Goal: Information Seeking & Learning: Compare options

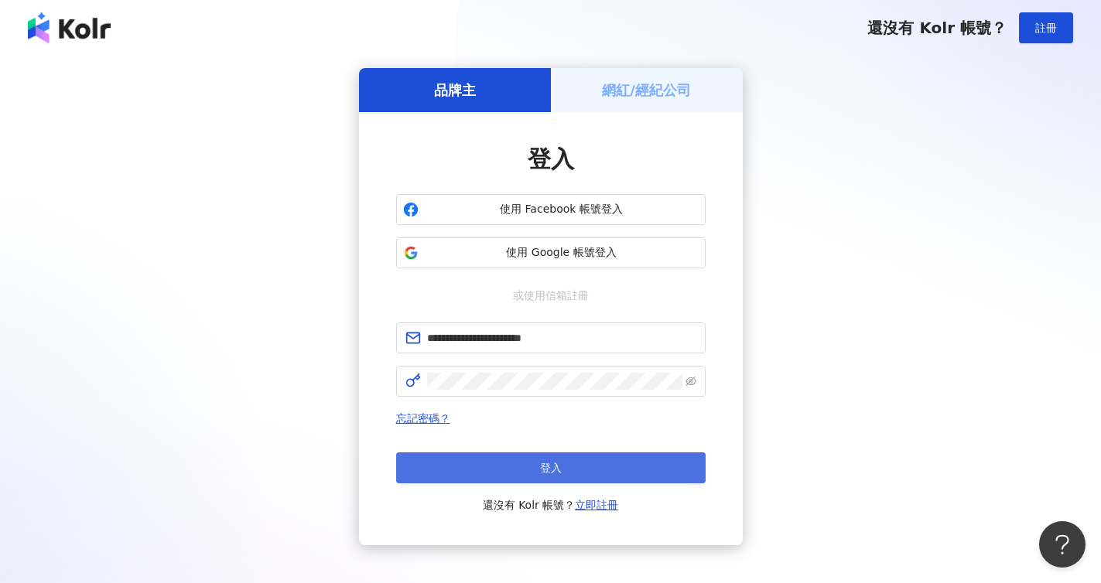
click at [568, 479] on button "登入" at bounding box center [550, 468] width 309 height 31
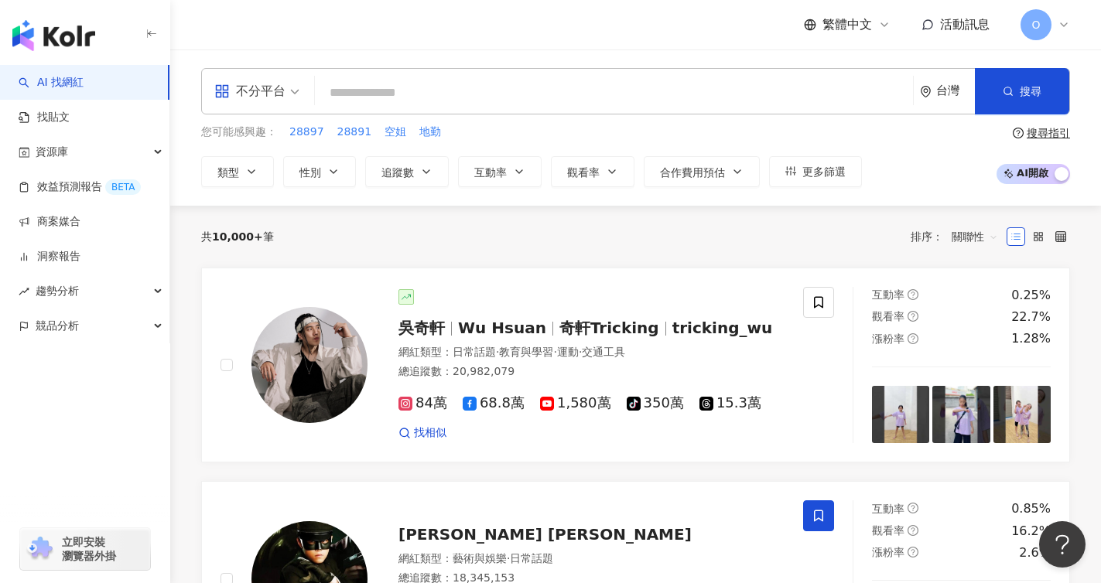
click at [506, 93] on input "search" at bounding box center [614, 92] width 586 height 29
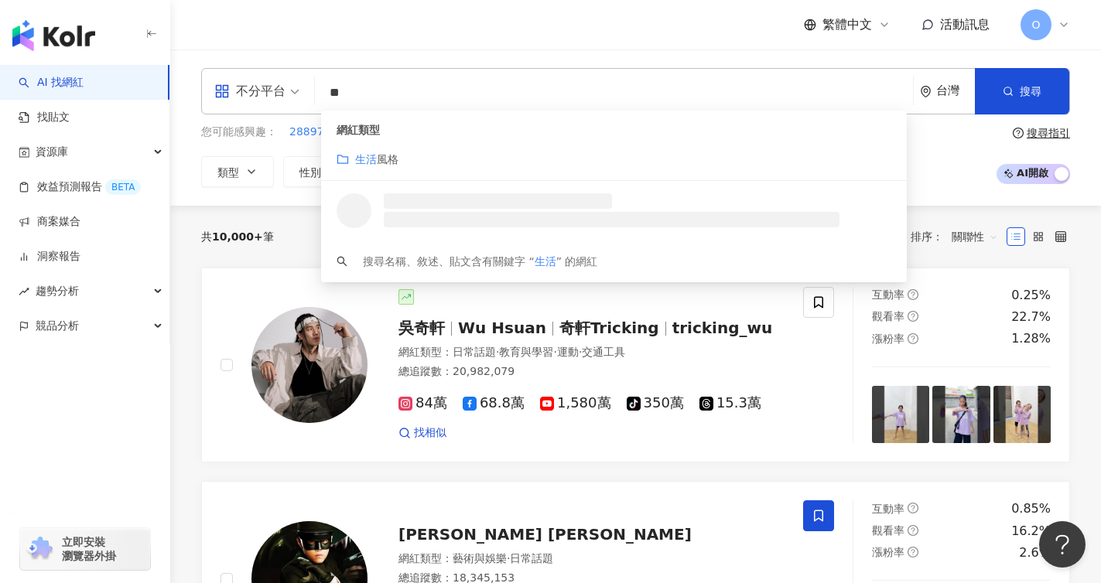
type input "*"
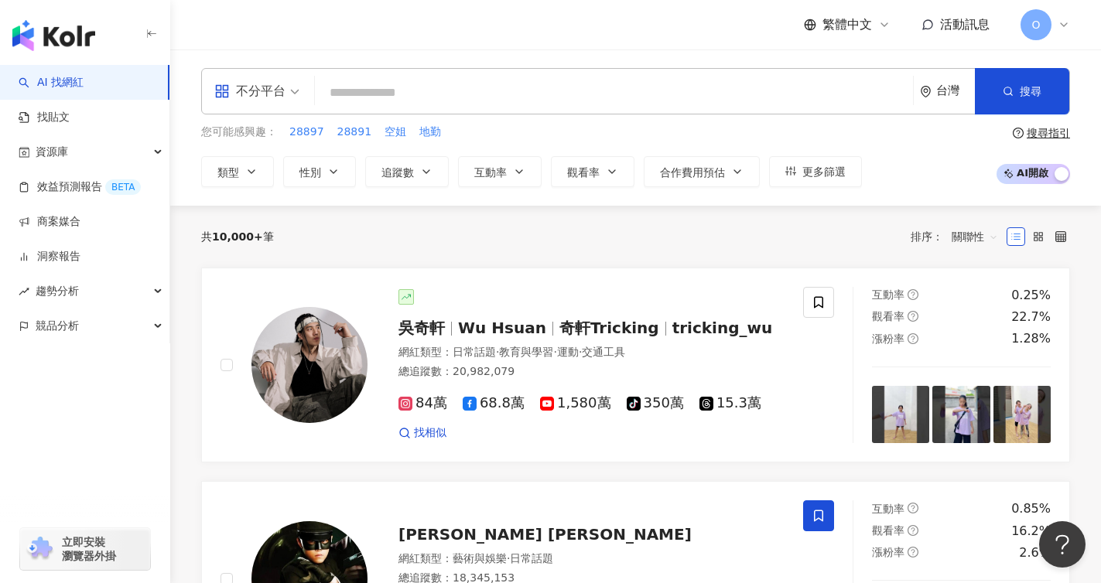
paste input "**"
type input "**"
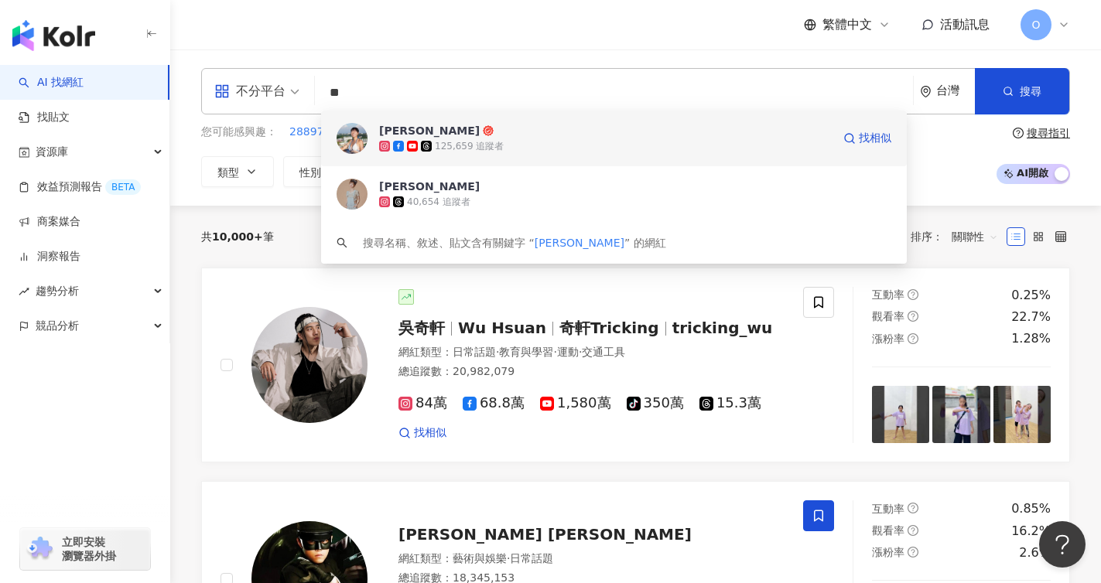
click at [436, 128] on span "[PERSON_NAME]" at bounding box center [605, 130] width 453 height 15
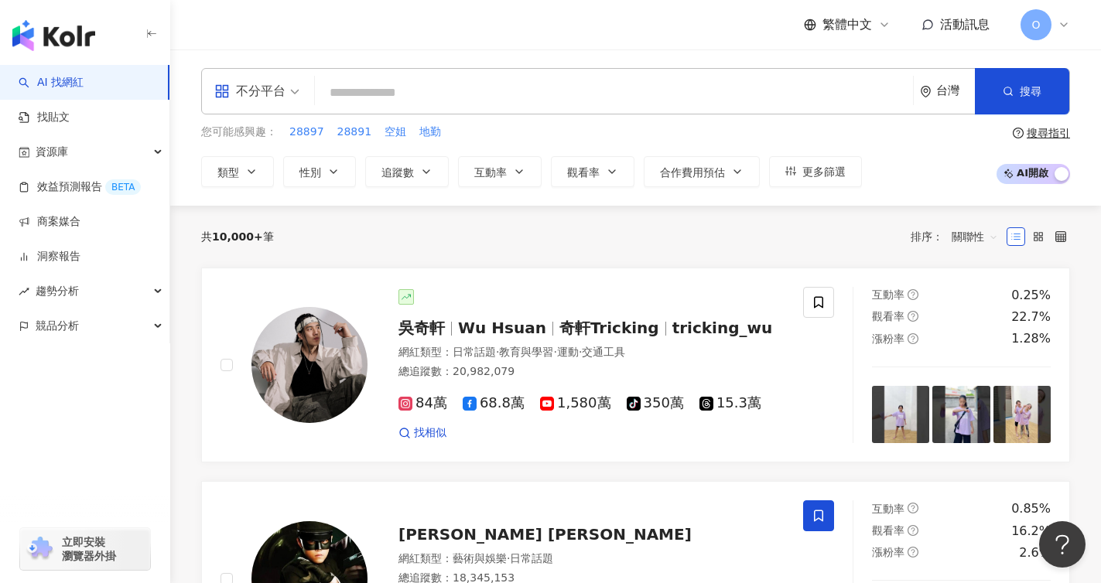
paste input "******"
type input "******"
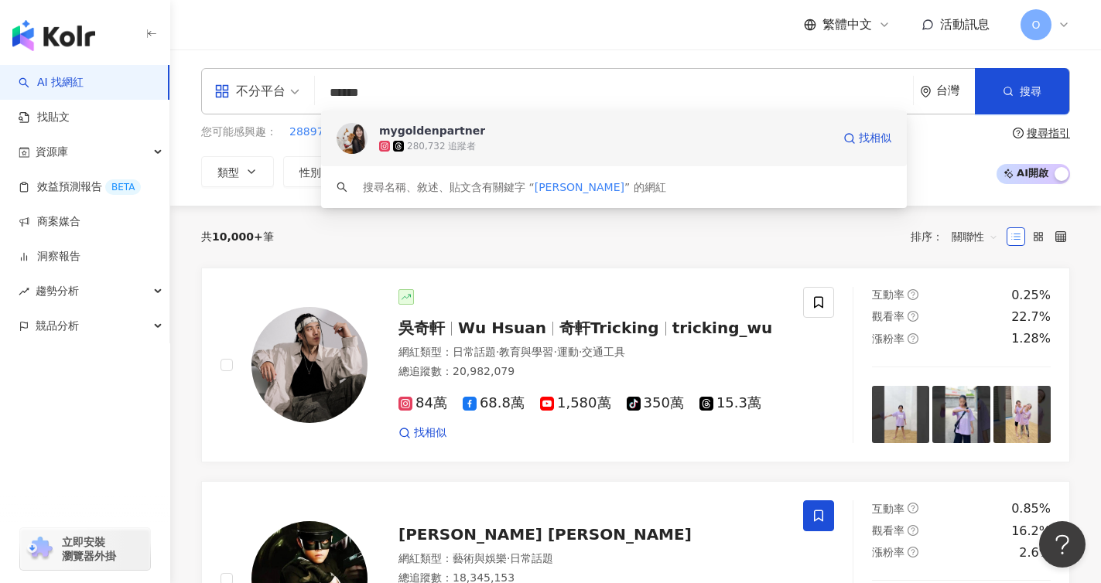
click at [704, 145] on div "280,732 追蹤者" at bounding box center [605, 145] width 453 height 15
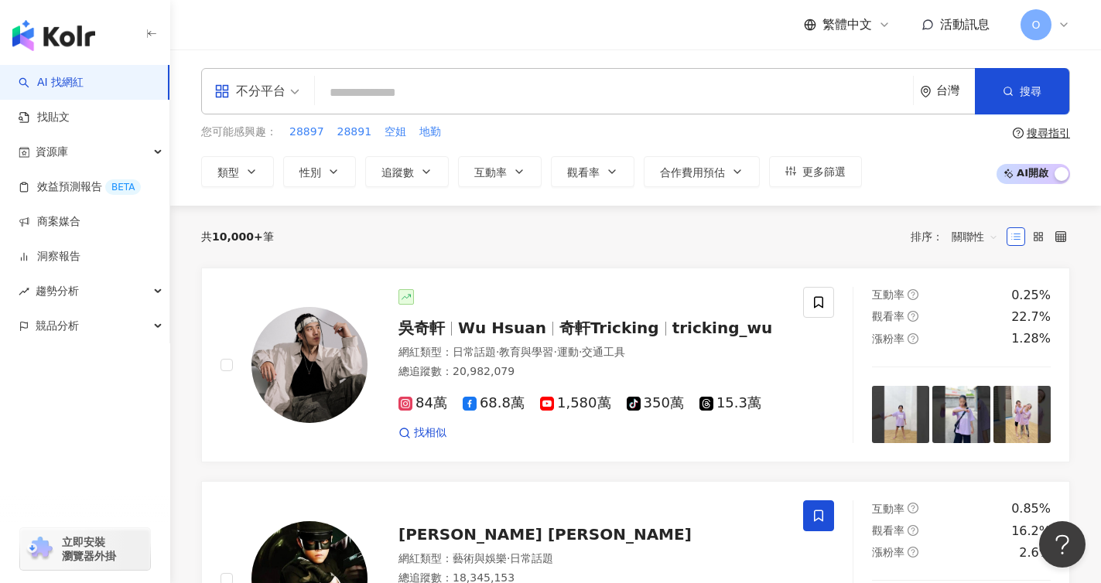
click at [575, 94] on input "search" at bounding box center [614, 92] width 586 height 29
paste input "**********"
type input "**********"
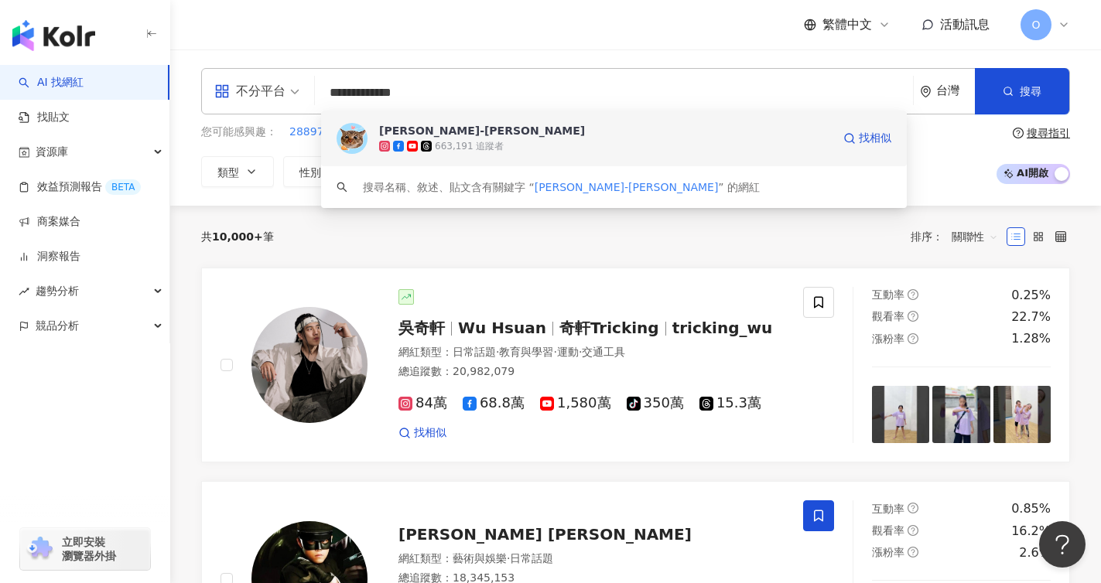
click at [580, 137] on span "麻吉太郎-majuTaro" at bounding box center [605, 130] width 453 height 15
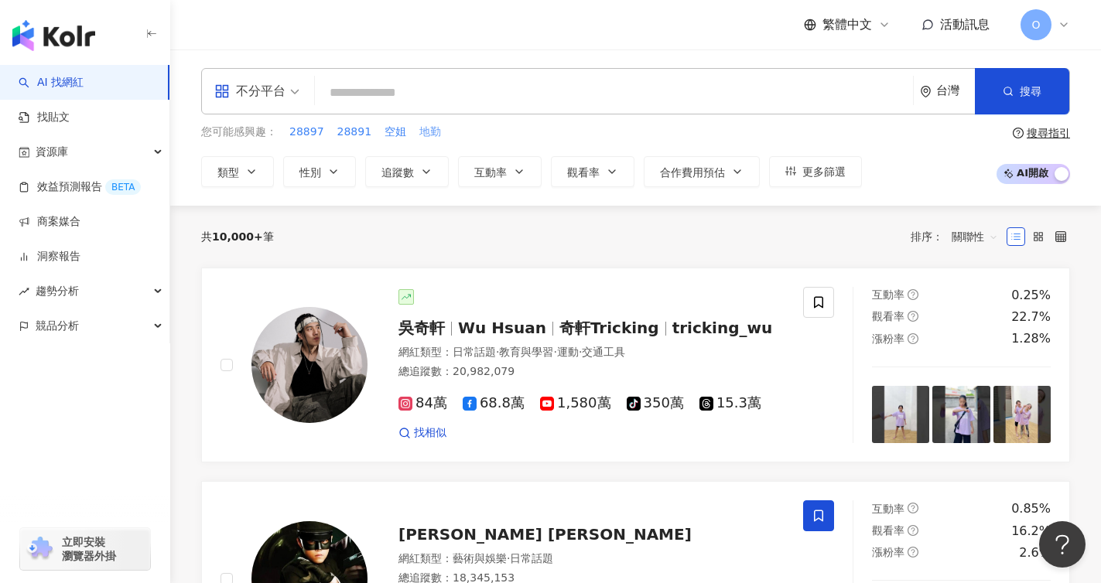
click at [430, 125] on span "地勤" at bounding box center [430, 132] width 22 height 15
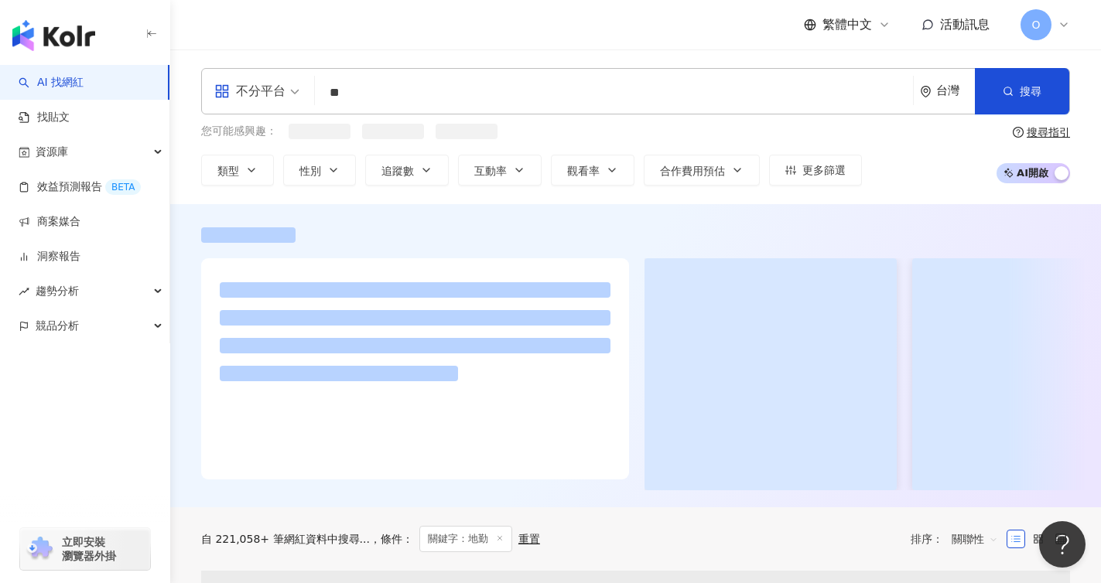
click at [477, 105] on input "**" at bounding box center [614, 92] width 586 height 29
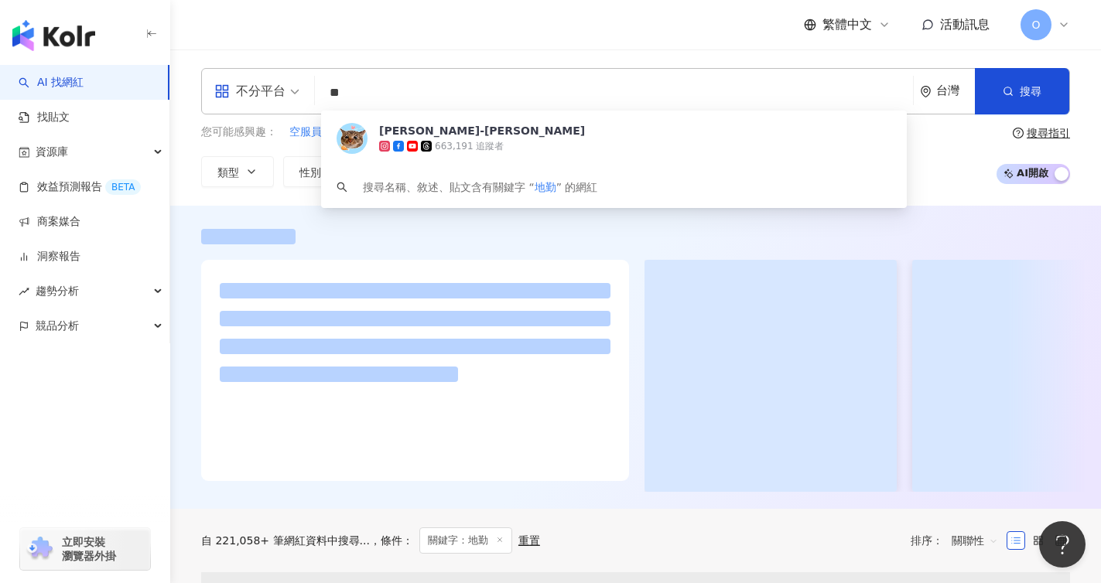
type input "*"
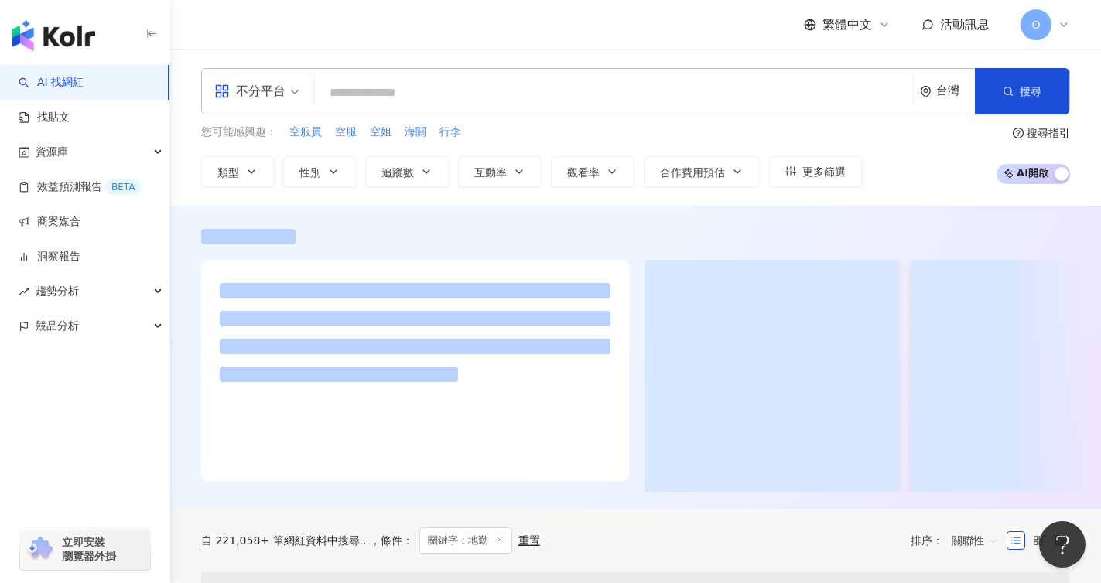
paste input "******"
type input "******"
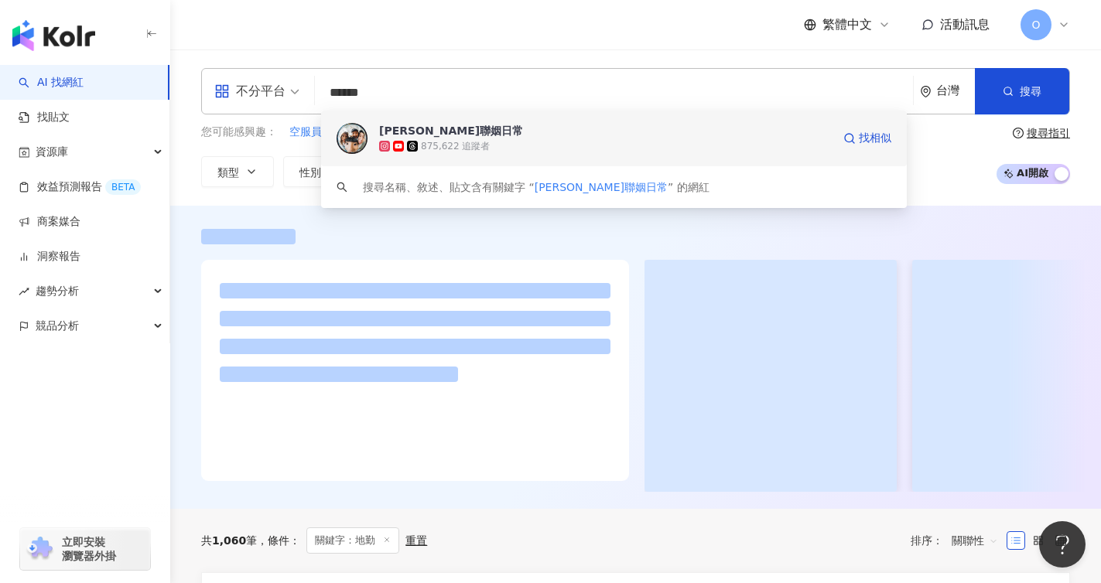
click at [690, 157] on div "朱李聯姻日常 875,622 追蹤者 找相似" at bounding box center [614, 139] width 586 height 56
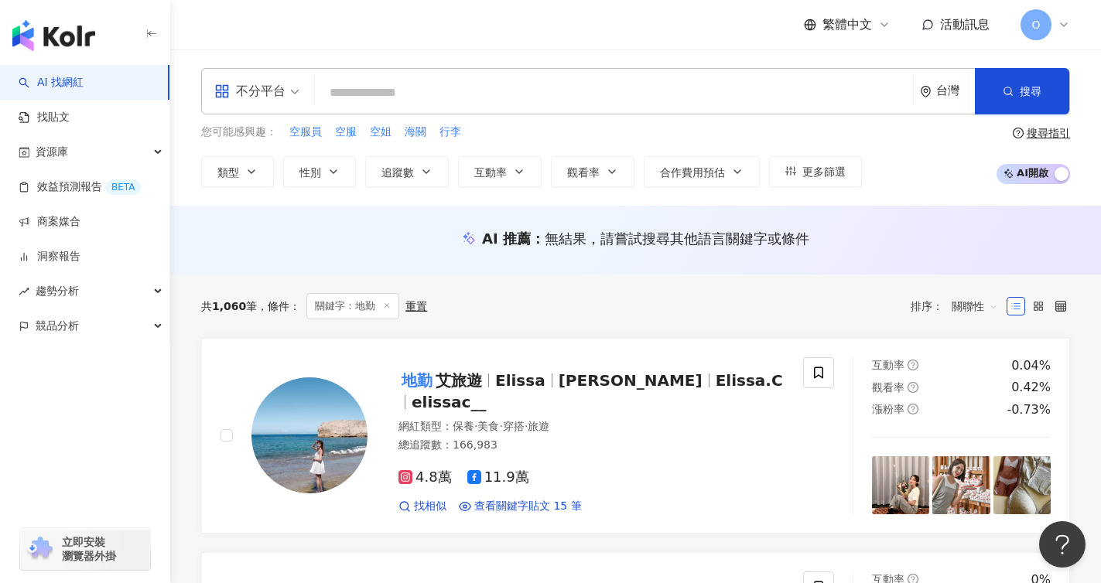
click at [532, 91] on input "search" at bounding box center [614, 92] width 586 height 29
paste input "*****"
type input "*****"
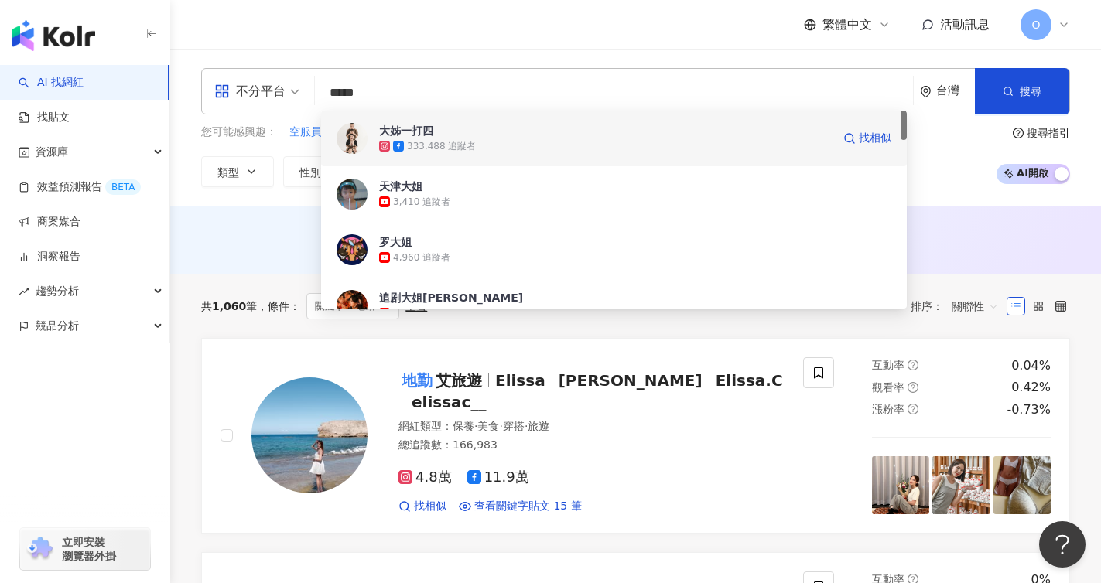
click at [525, 128] on span "大姊一打四" at bounding box center [605, 130] width 453 height 15
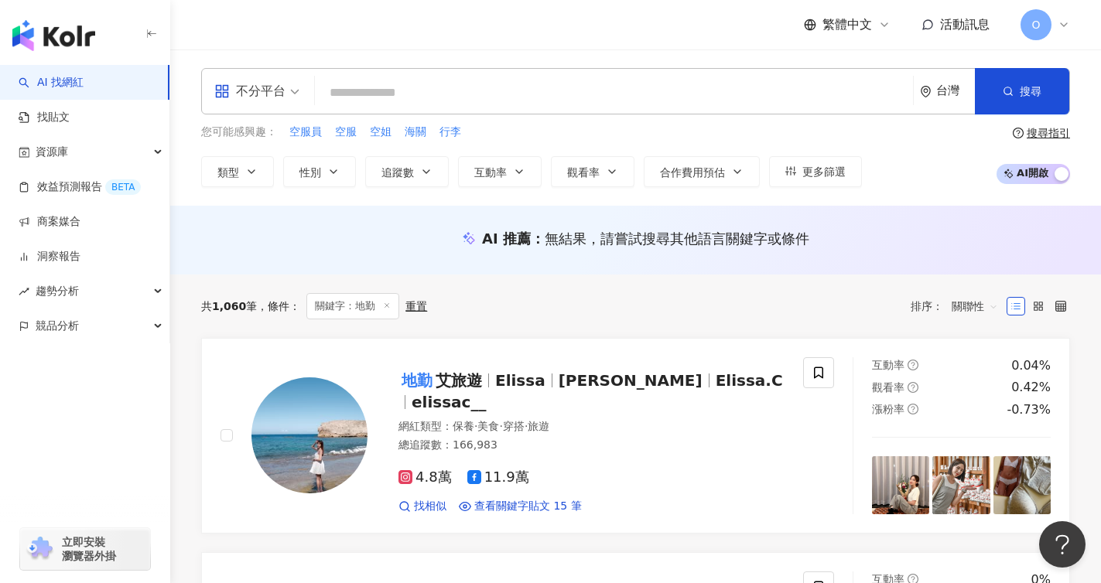
paste input "*****"
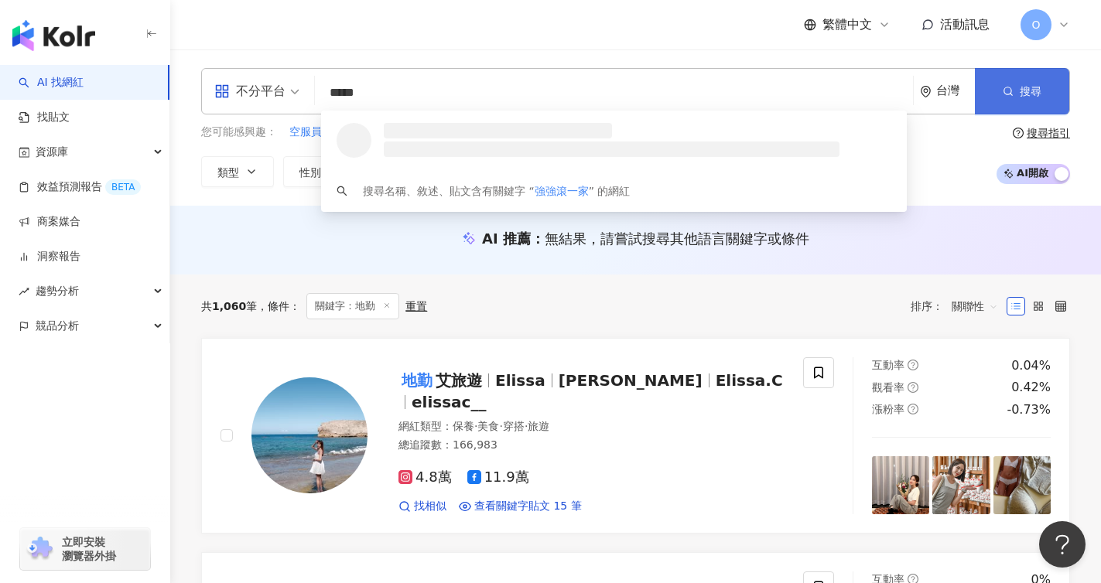
type input "*****"
click at [1030, 72] on button "搜尋" at bounding box center [1022, 91] width 94 height 46
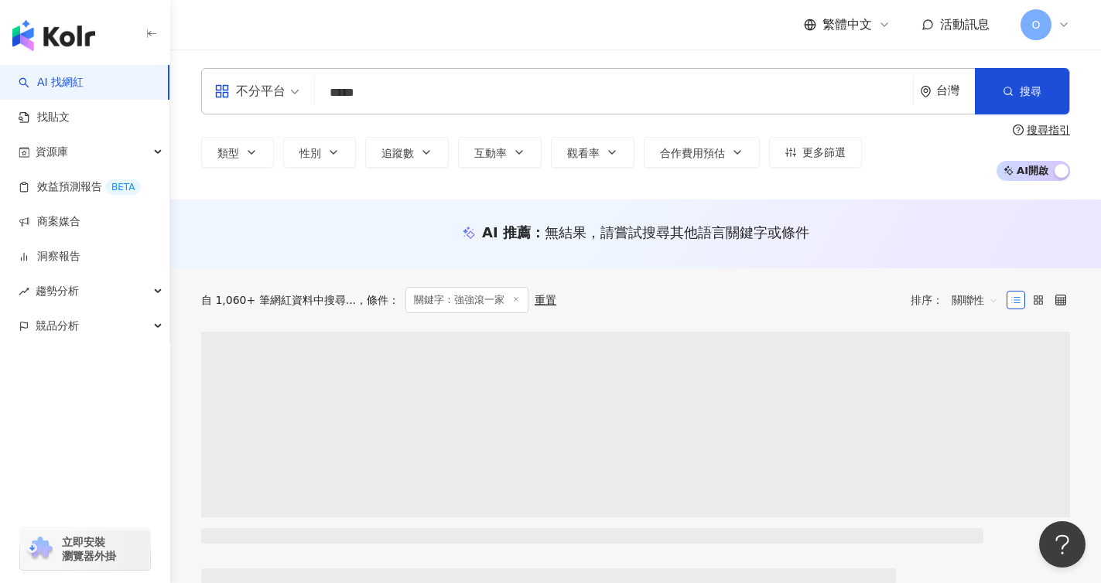
click at [463, 102] on input "*****" at bounding box center [614, 92] width 586 height 29
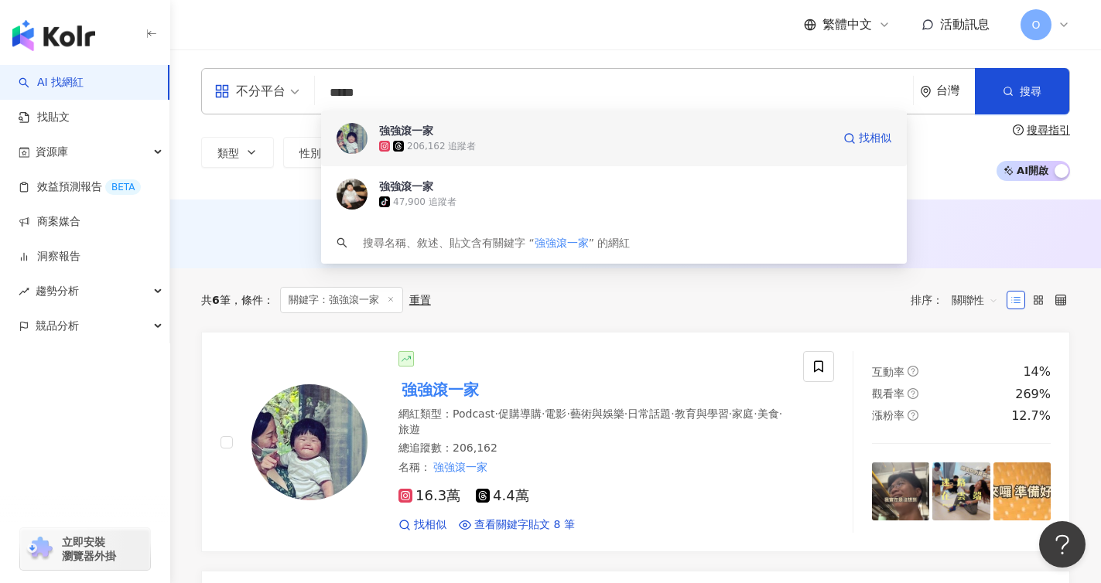
click at [447, 141] on div "206,162 追蹤者" at bounding box center [441, 146] width 69 height 13
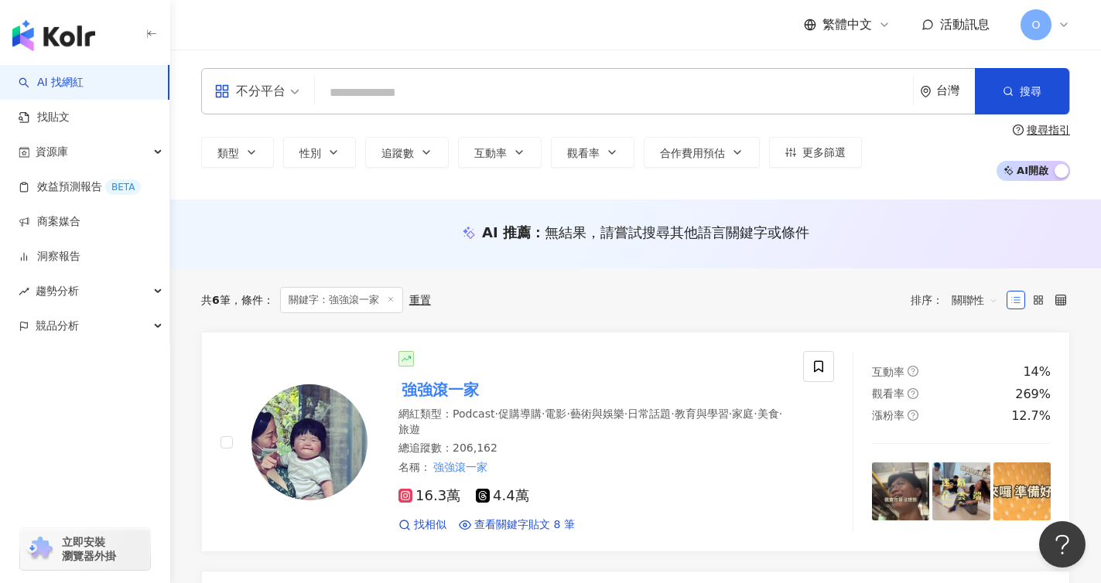
paste input "**"
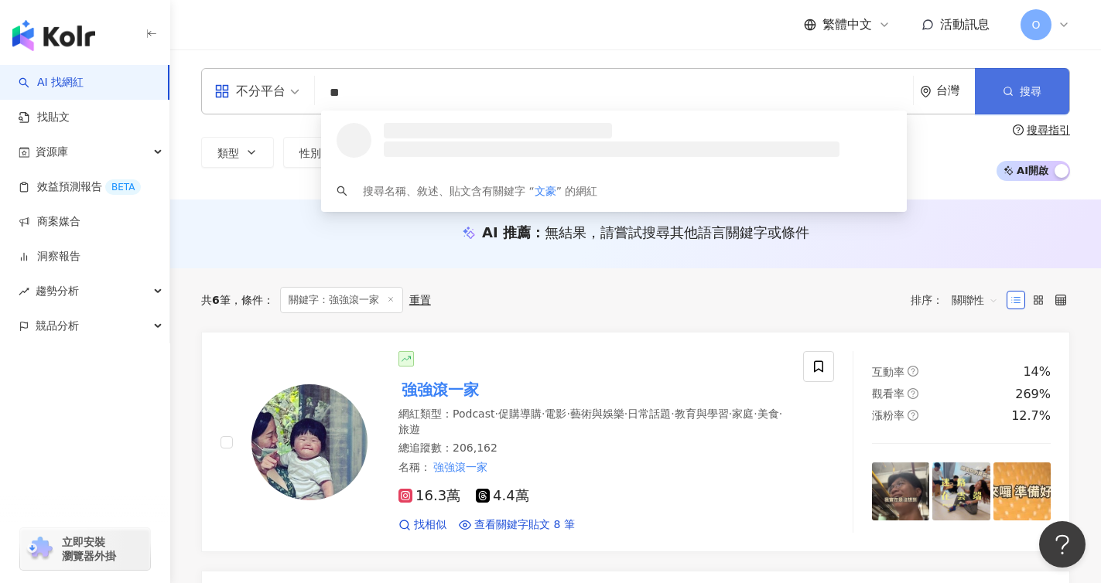
type input "**"
click at [1049, 79] on button "搜尋" at bounding box center [1022, 91] width 94 height 46
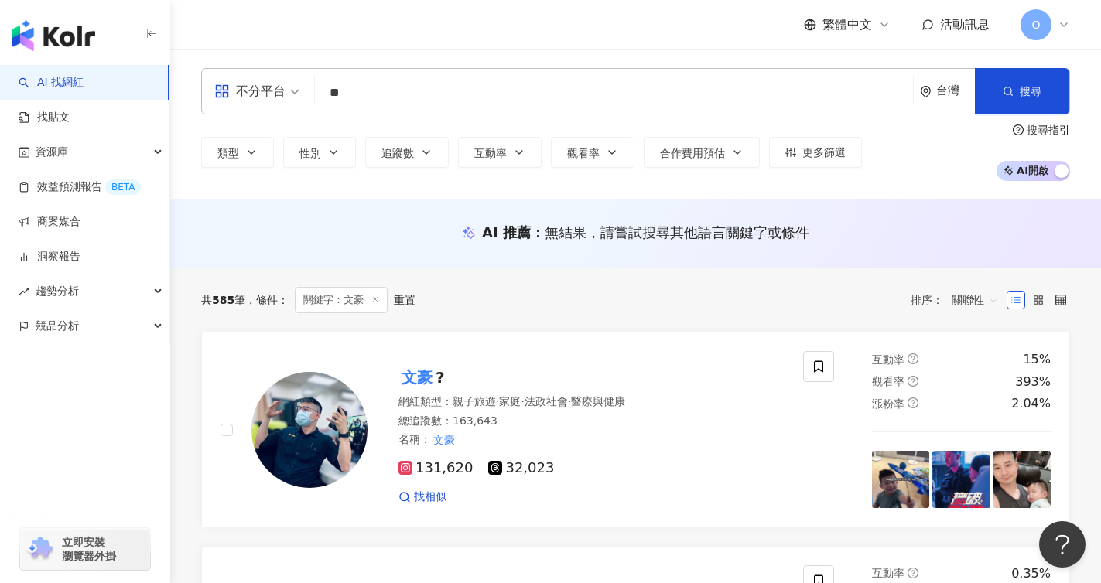
click at [498, 94] on input "**" at bounding box center [614, 92] width 586 height 29
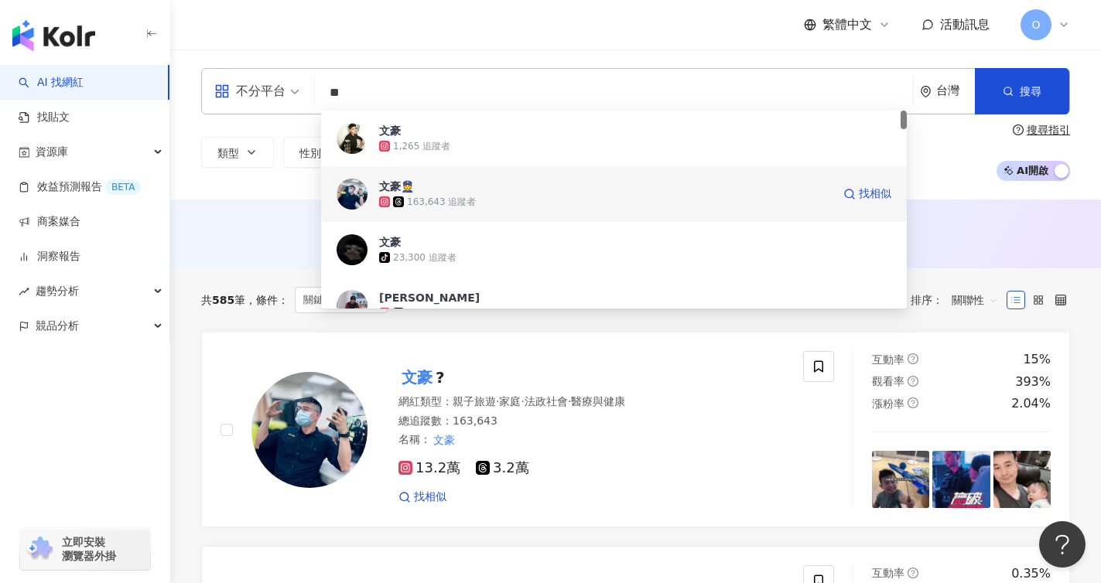
click at [474, 190] on span "文豪👮" at bounding box center [605, 186] width 453 height 15
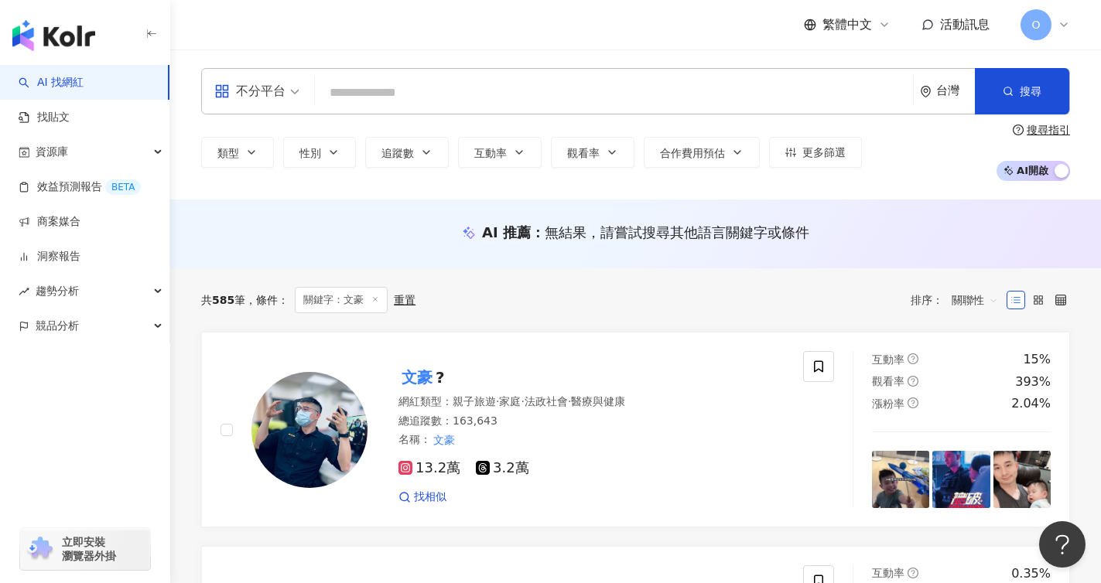
paste input "**"
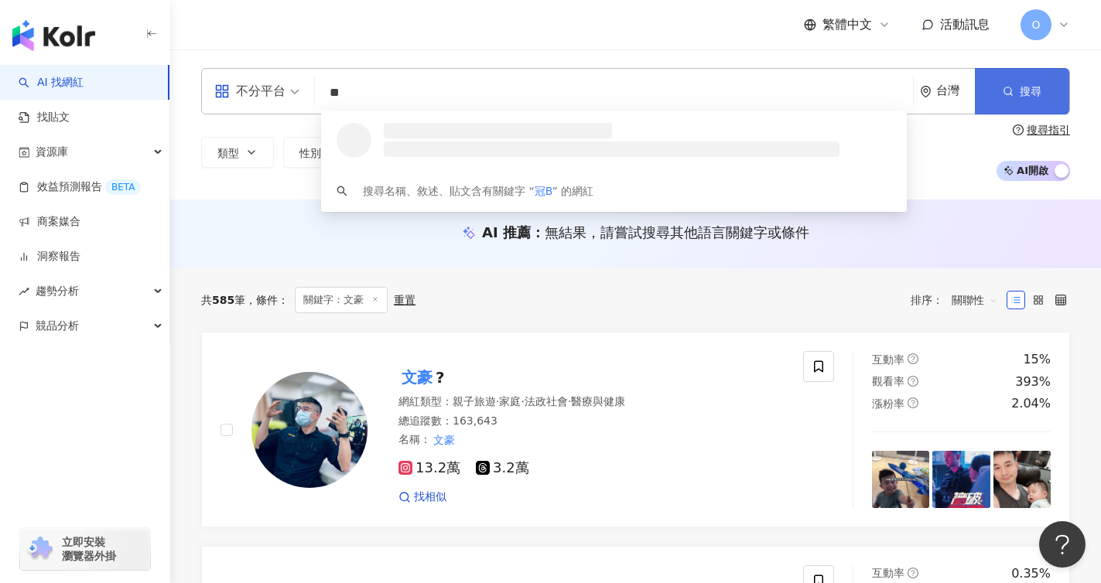
click at [1042, 97] on button "搜尋" at bounding box center [1022, 91] width 94 height 46
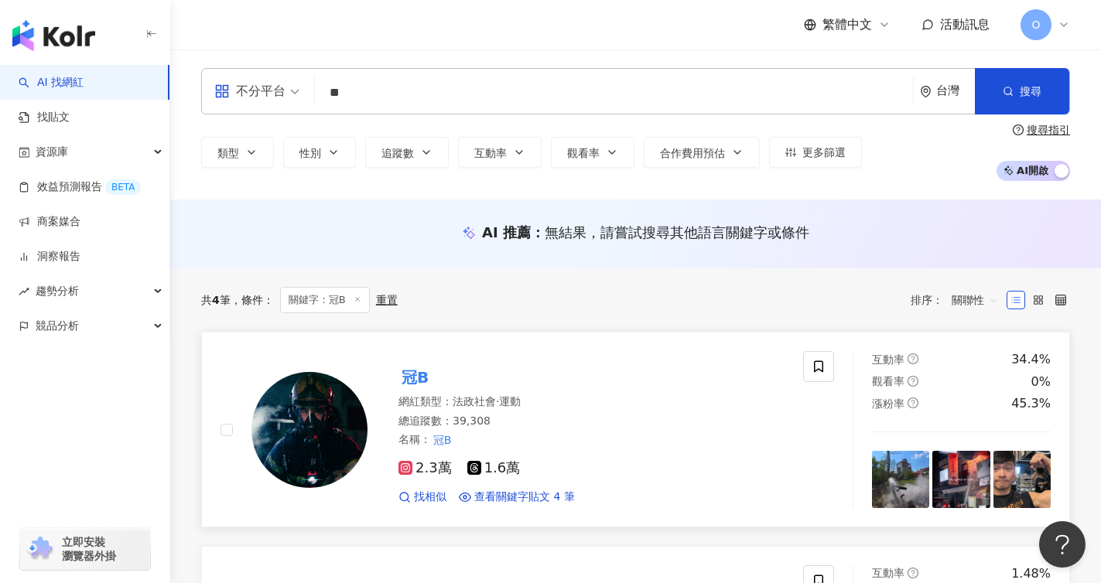
click at [426, 371] on mark "冠B" at bounding box center [414, 377] width 33 height 25
click at [532, 87] on input "**" at bounding box center [614, 92] width 586 height 29
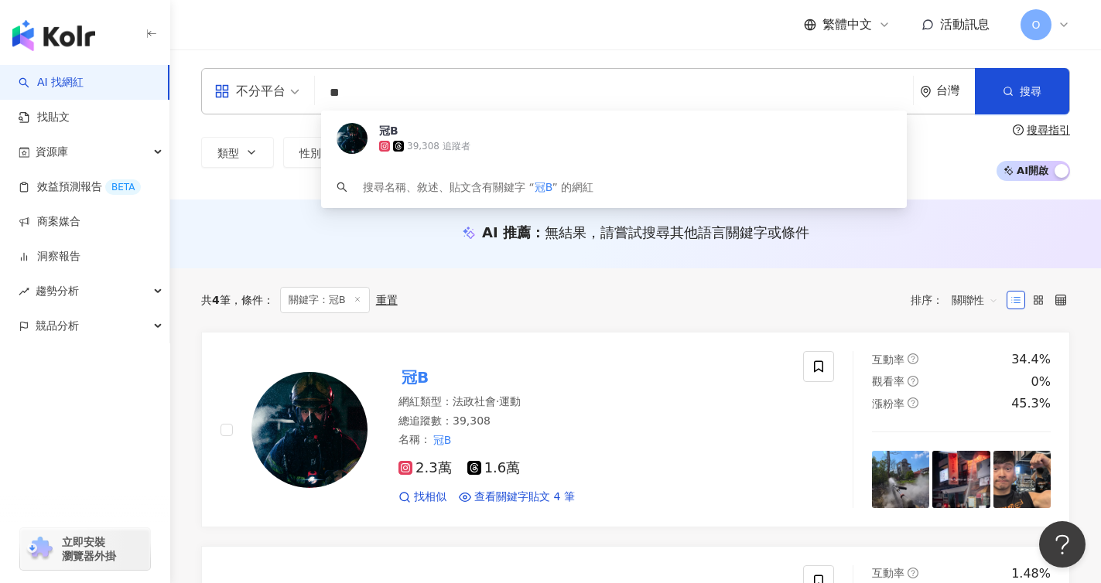
type input "*"
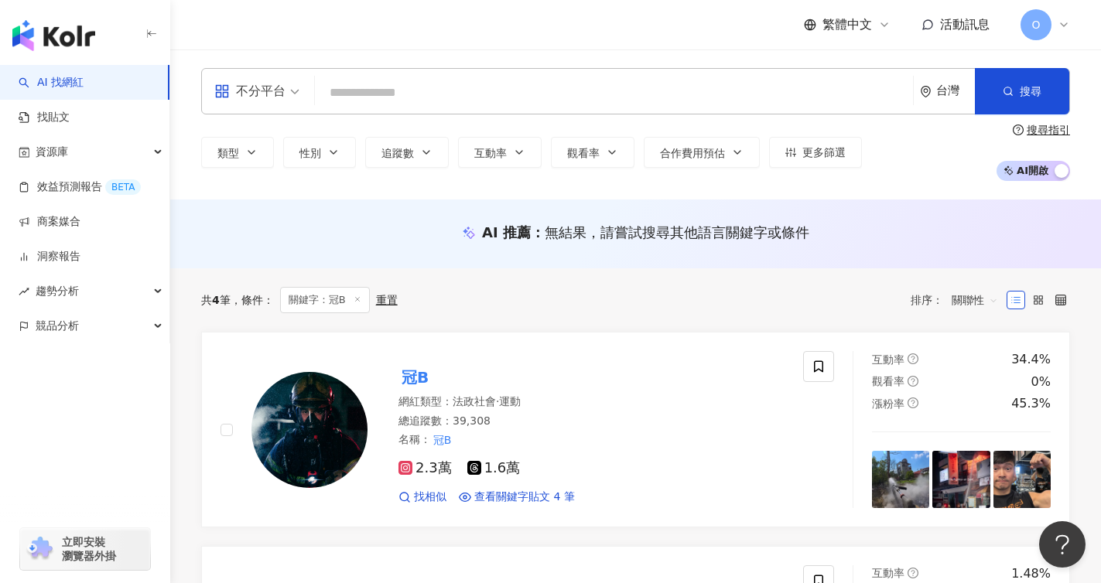
paste input "**********"
type input "**********"
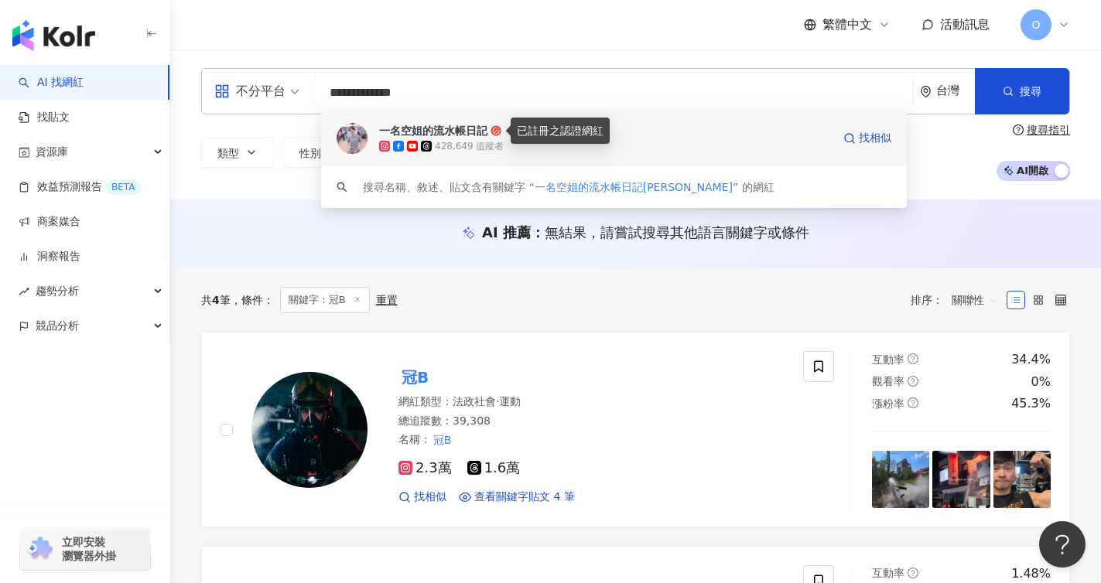
click at [494, 136] on span "一名空姐的流水帳日記" at bounding box center [605, 130] width 453 height 15
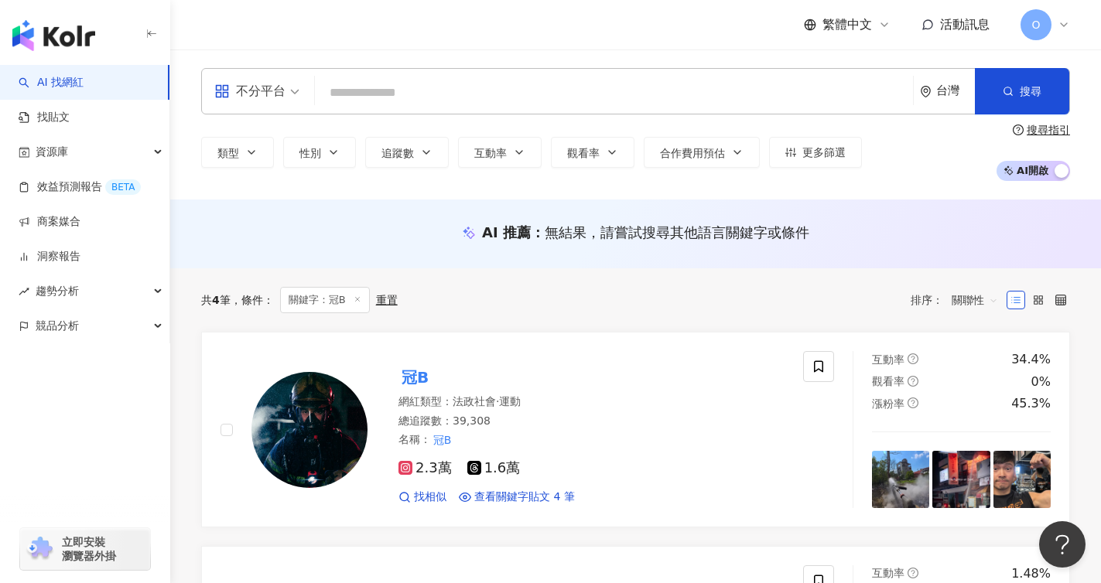
paste input "***"
type input "***"
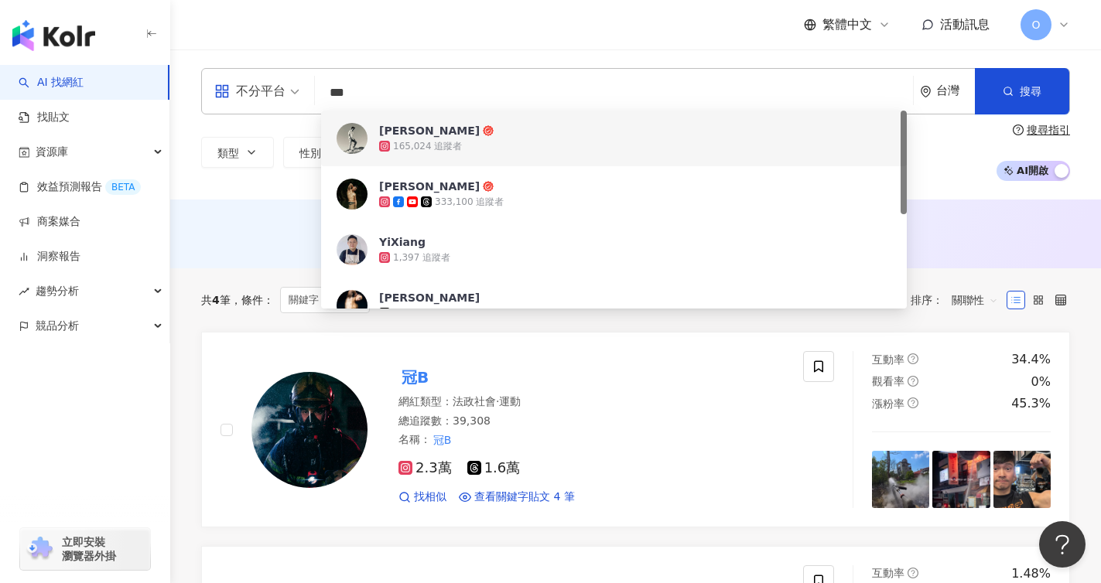
click at [517, 129] on span "曾奕翔" at bounding box center [605, 130] width 453 height 15
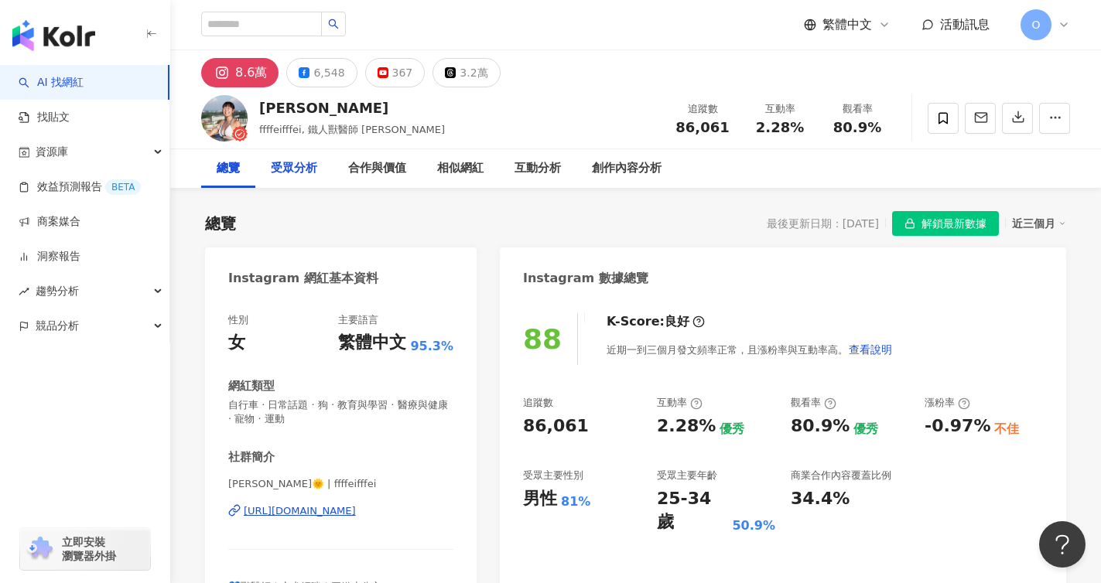
click at [290, 176] on div "受眾分析" at bounding box center [294, 168] width 46 height 19
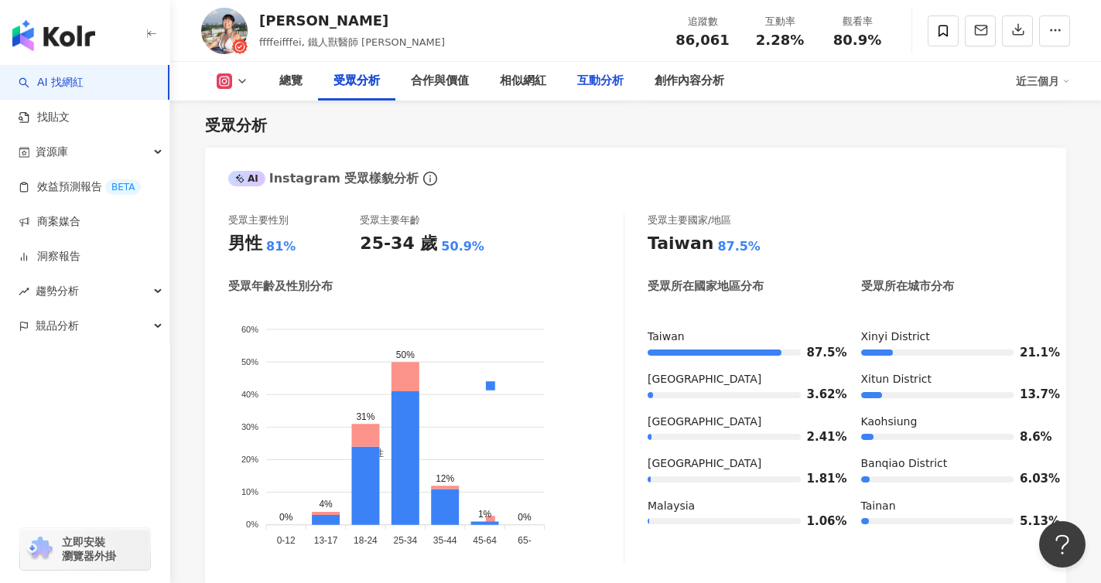
click at [606, 95] on div "互動分析" at bounding box center [600, 81] width 77 height 39
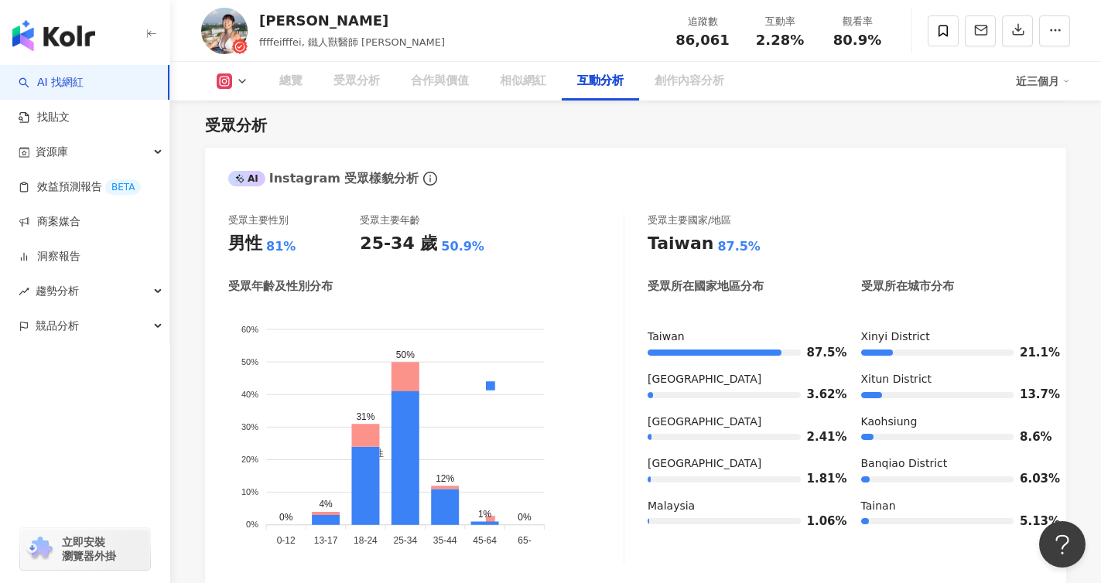
scroll to position [3045, 0]
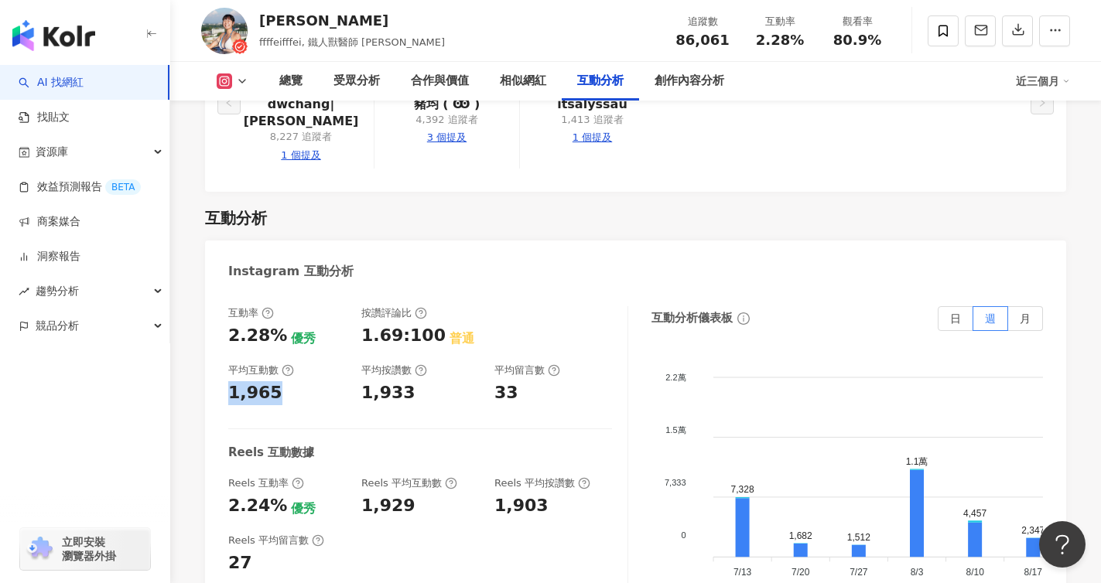
drag, startPoint x: 300, startPoint y: 310, endPoint x: 223, endPoint y: 310, distance: 77.4
click at [223, 310] on div "互動率 2.28% 優秀 按讚評論比 1.69:100 普通 平均互動數 1,965 平均按讚數 1,933 平均留言數 33 Reels 互動數據 Reel…" at bounding box center [635, 465] width 861 height 348
copy div "1,965"
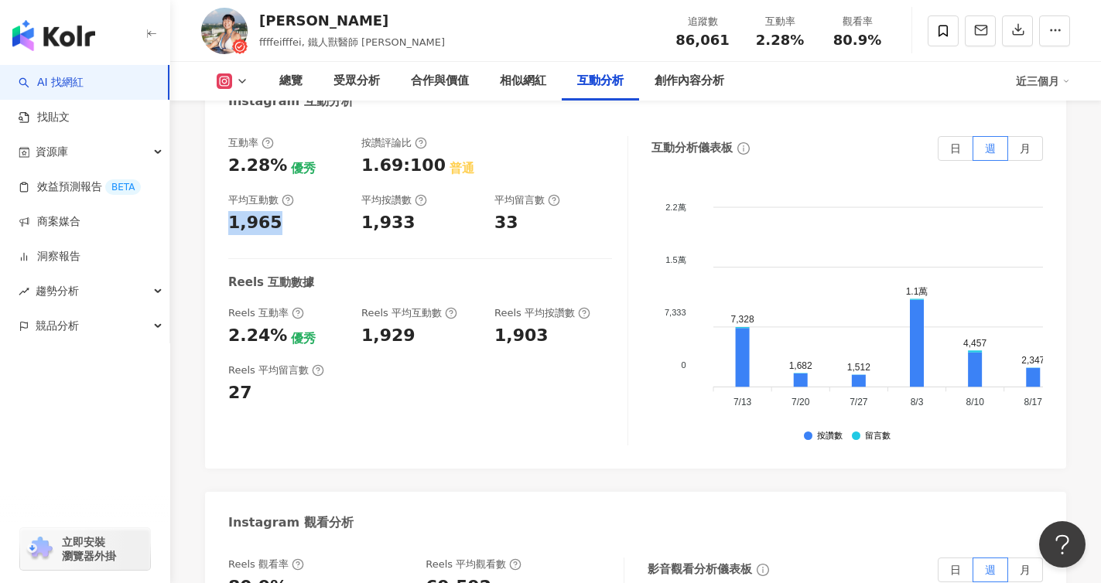
scroll to position [3267, 0]
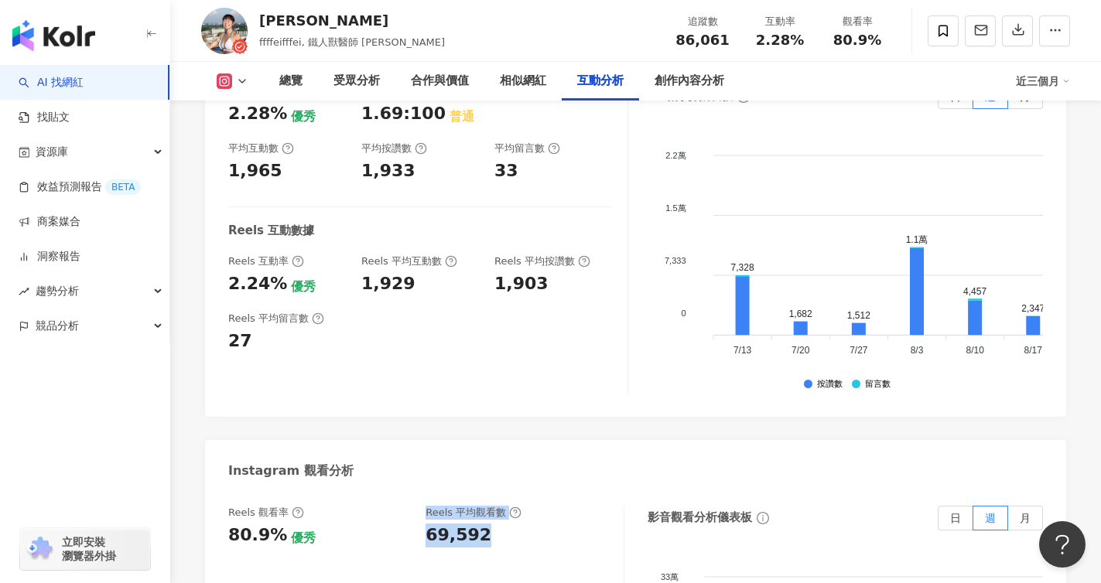
copy div "優秀 Reels 平均觀看數 69,592"
copy div "69,592"
drag, startPoint x: 489, startPoint y: 458, endPoint x: 426, endPoint y: 446, distance: 63.7
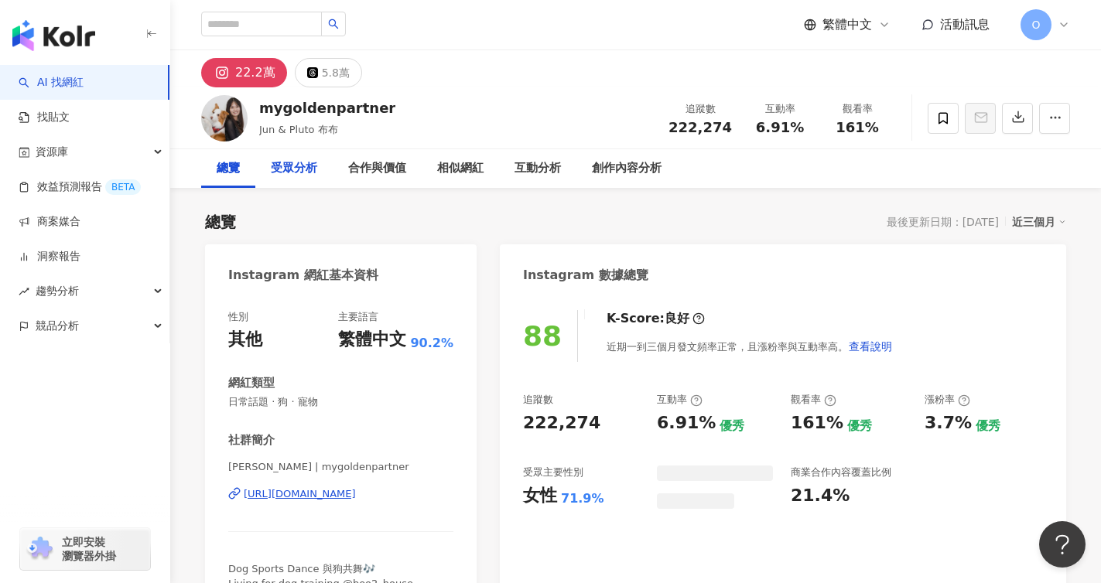
click at [301, 176] on div "受眾分析" at bounding box center [294, 168] width 46 height 19
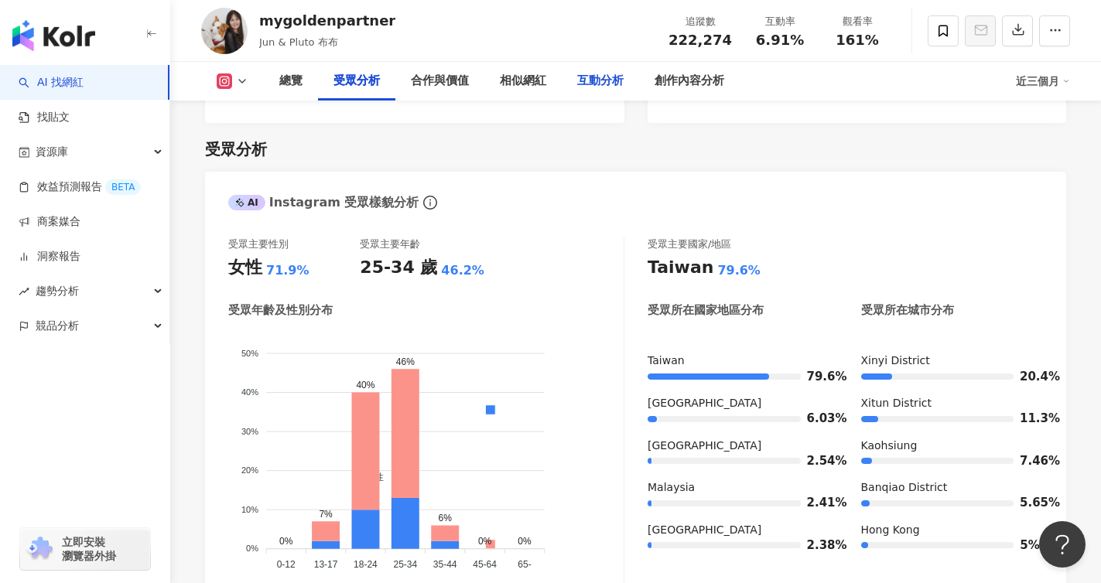
click at [590, 82] on div "互動分析" at bounding box center [600, 81] width 46 height 19
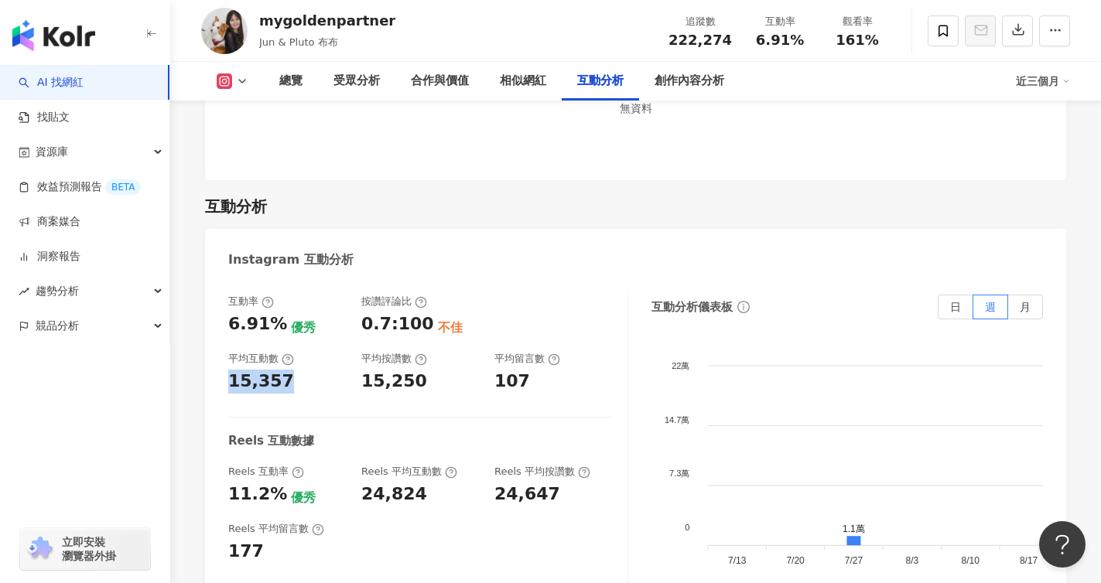
copy div "15,357"
drag, startPoint x: 309, startPoint y: 303, endPoint x: 227, endPoint y: 305, distance: 81.3
click at [227, 305] on div "互動率 6.91% 優秀 按讚評論比 0.7:100 不佳 平均互動數 15,357 平均按讚數 15,250 平均留言數 107 Reels 互動數據 Re…" at bounding box center [635, 453] width 861 height 348
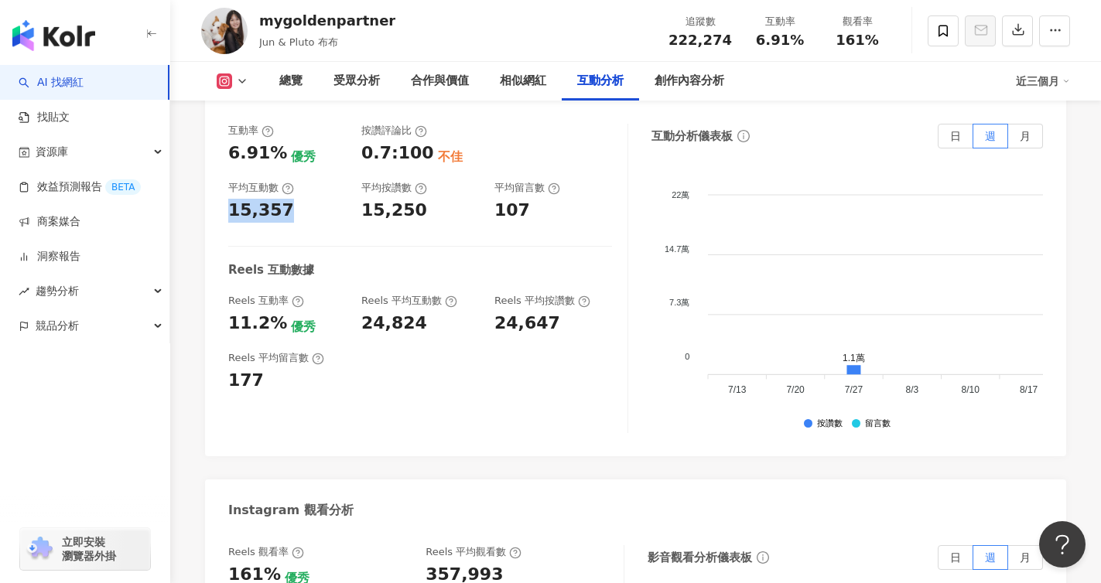
scroll to position [3216, 0]
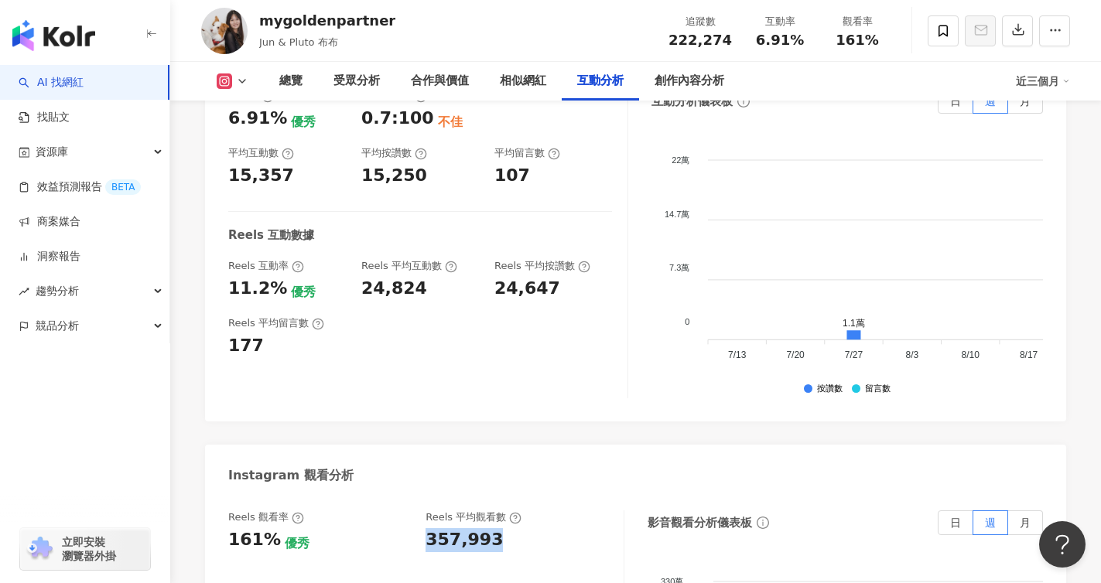
copy div "357,993"
drag, startPoint x: 504, startPoint y: 457, endPoint x: 425, endPoint y: 458, distance: 78.9
click at [426, 528] on div "357,993" at bounding box center [517, 540] width 182 height 24
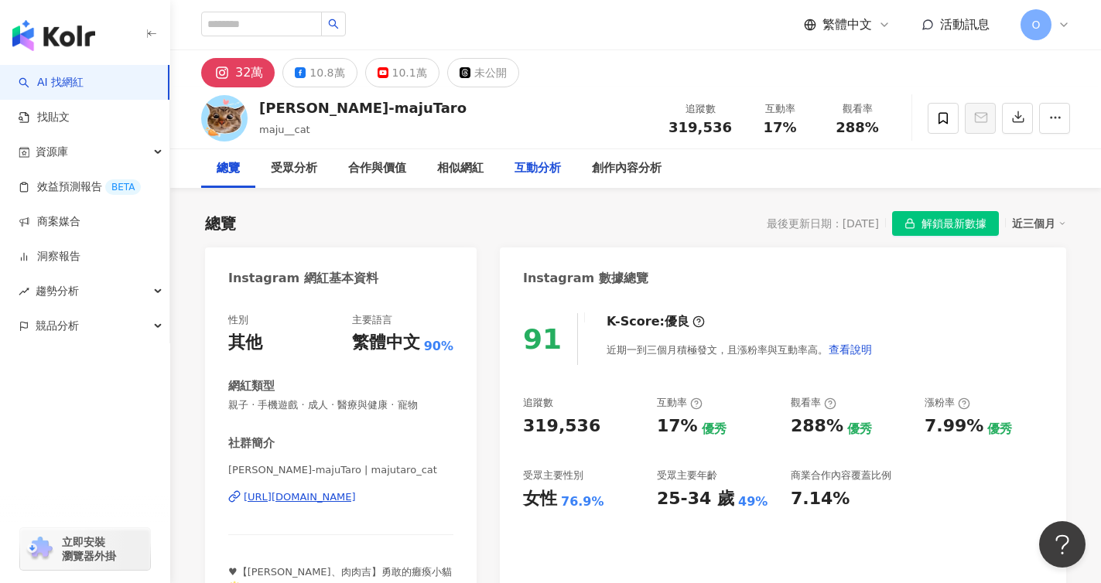
click at [537, 173] on div "互動分析" at bounding box center [538, 168] width 46 height 19
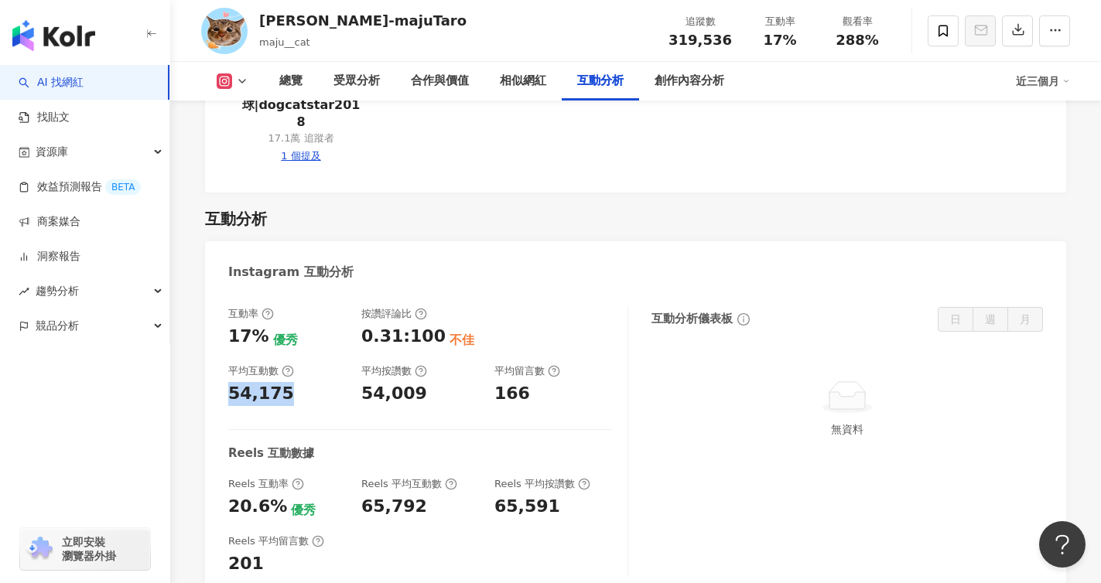
copy div "54,175"
drag, startPoint x: 296, startPoint y: 312, endPoint x: 226, endPoint y: 309, distance: 70.5
click at [226, 309] on div "互動率 17% 優秀 按讚評論比 0.31:100 不佳 平均互動數 54,175 平均按讚數 54,009 平均留言數 166 Reels 互動數據 Ree…" at bounding box center [635, 446] width 861 height 308
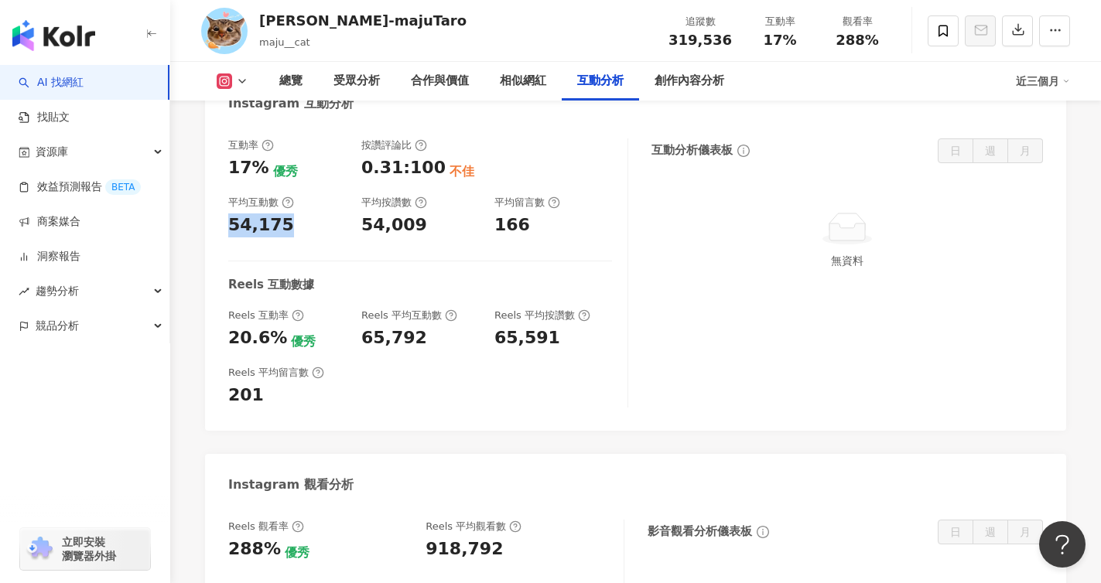
scroll to position [3172, 0]
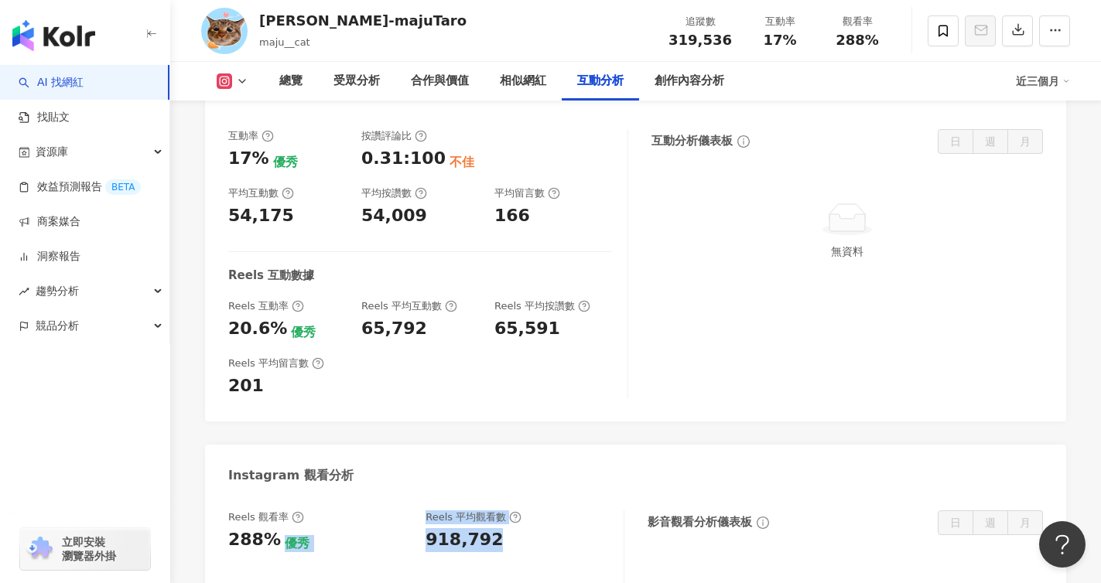
drag, startPoint x: 417, startPoint y: 443, endPoint x: 507, endPoint y: 457, distance: 90.9
click at [507, 511] on div "Reels 觀看率 288% 優秀 Reels 平均觀看數 918,792" at bounding box center [418, 532] width 380 height 42
click at [508, 528] on div "918,792" at bounding box center [517, 540] width 182 height 24
copy div "918,792"
drag, startPoint x: 490, startPoint y: 453, endPoint x: 422, endPoint y: 446, distance: 67.6
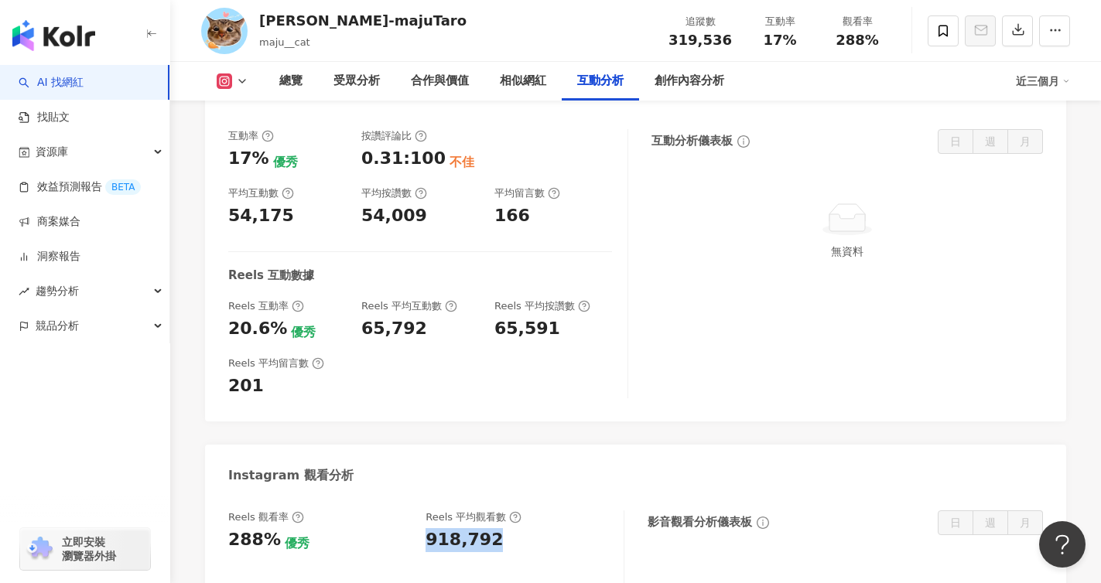
click at [422, 511] on div "Reels 觀看率 288% 優秀 Reels 平均觀看數 918,792" at bounding box center [418, 532] width 380 height 42
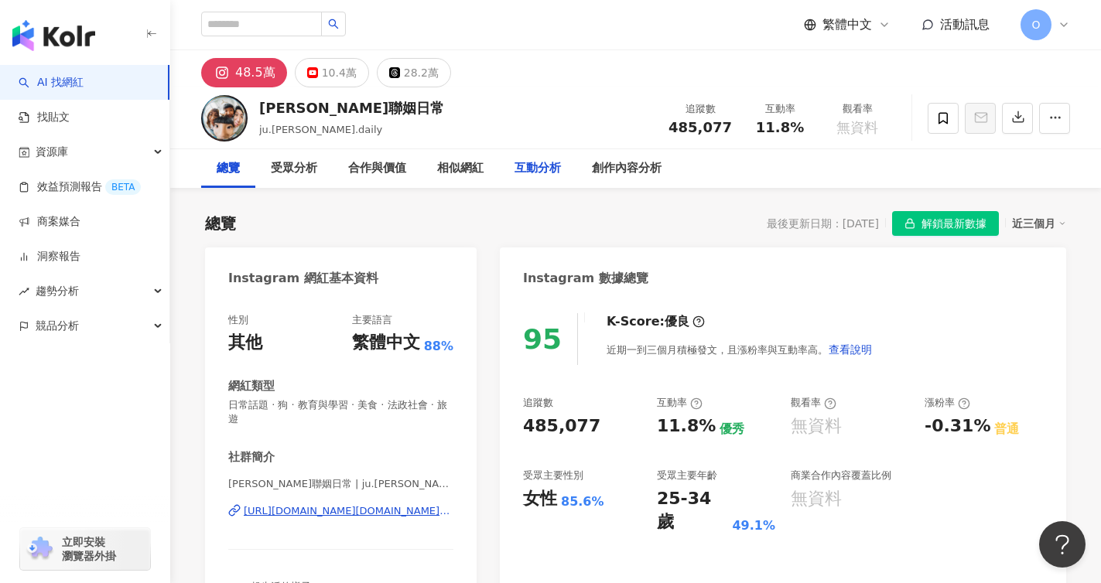
click at [528, 164] on div "互動分析" at bounding box center [538, 168] width 46 height 19
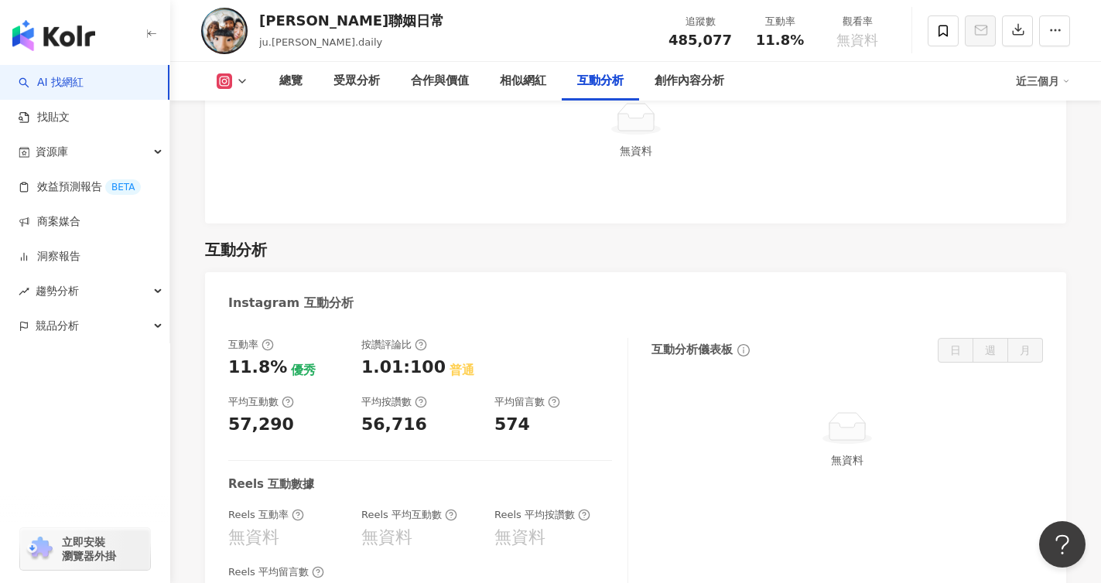
scroll to position [2886, 0]
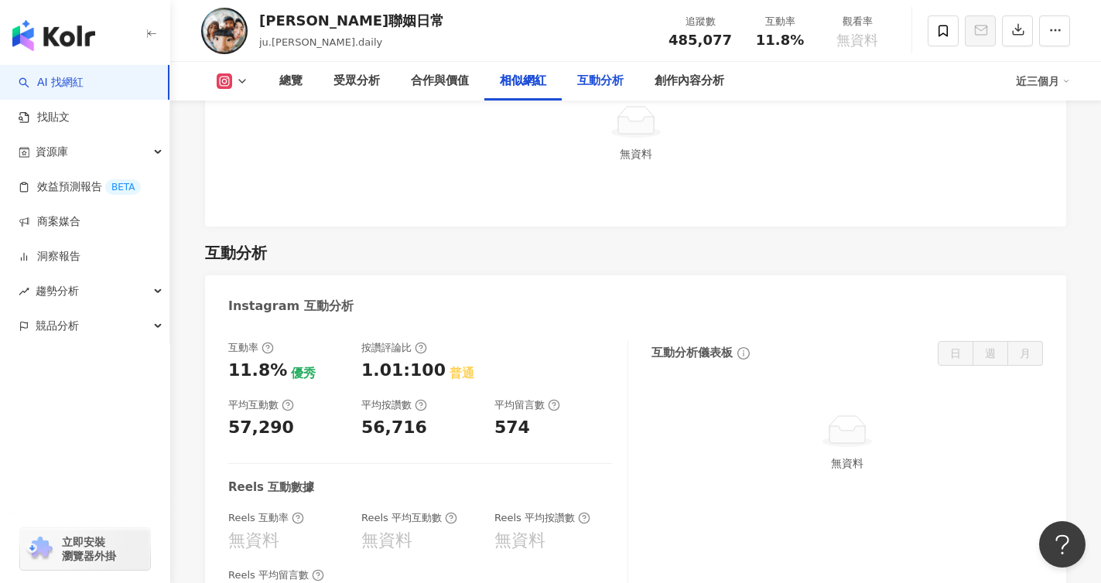
click at [610, 82] on div "互動分析" at bounding box center [600, 81] width 46 height 19
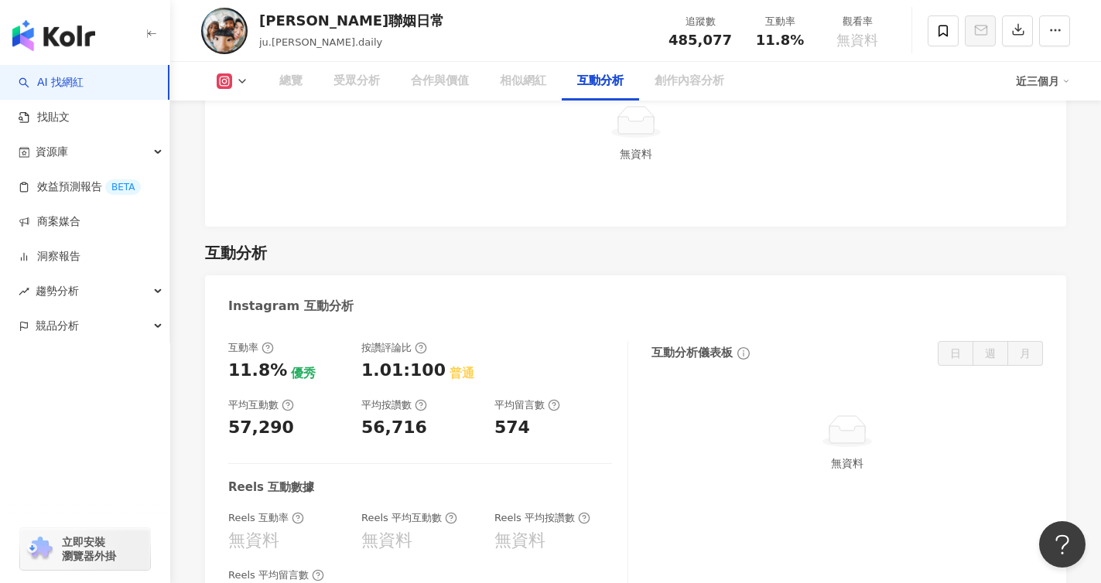
scroll to position [2932, 0]
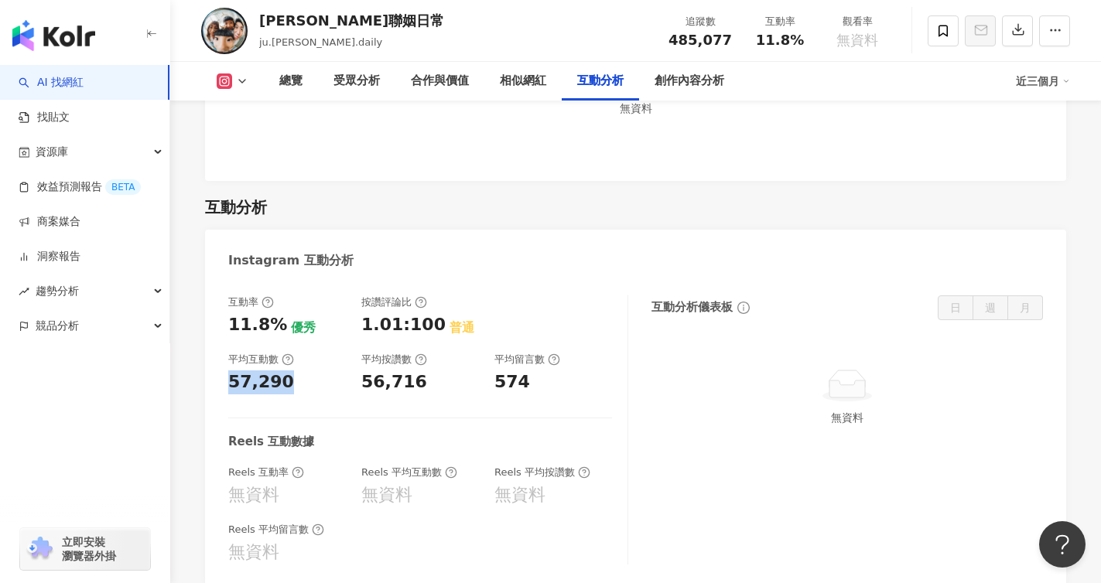
drag, startPoint x: 305, startPoint y: 296, endPoint x: 221, endPoint y: 301, distance: 83.7
click at [221, 301] on div "互動率 11.8% 優秀 按讚評論比 1.01:100 普通 平均互動數 57,290 平均按讚數 56,716 平均留言數 574 Reels 互動數據 R…" at bounding box center [635, 434] width 861 height 308
copy div "57,290"
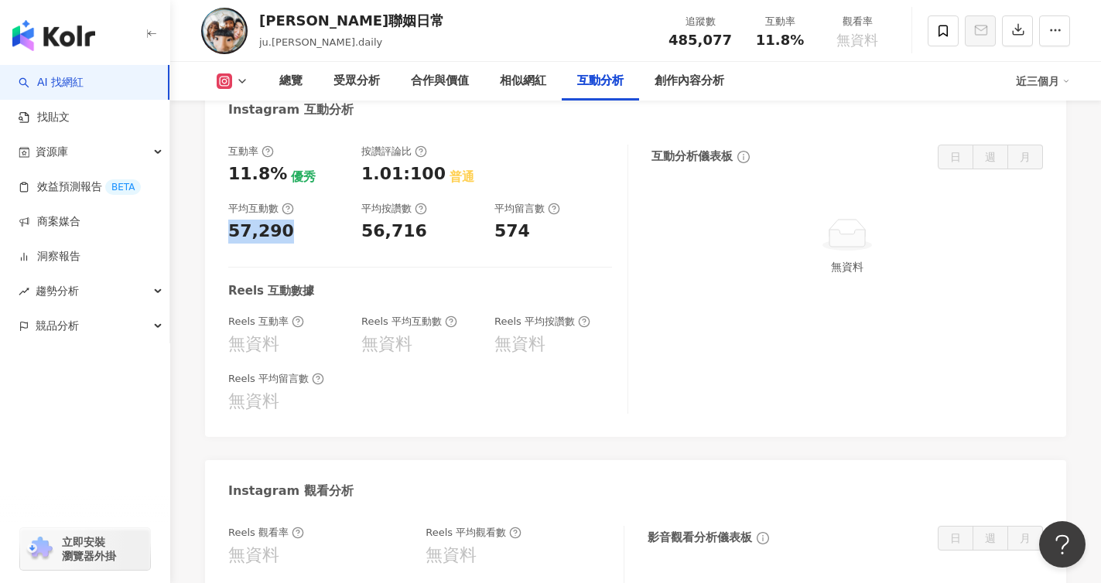
click at [320, 390] on div "無資料" at bounding box center [287, 402] width 118 height 24
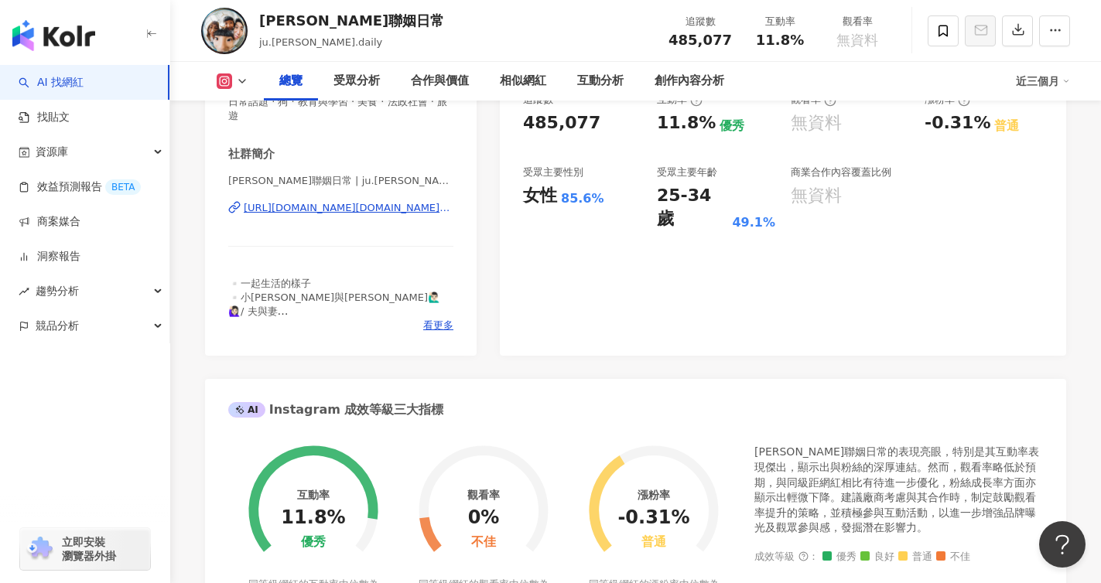
scroll to position [0, 0]
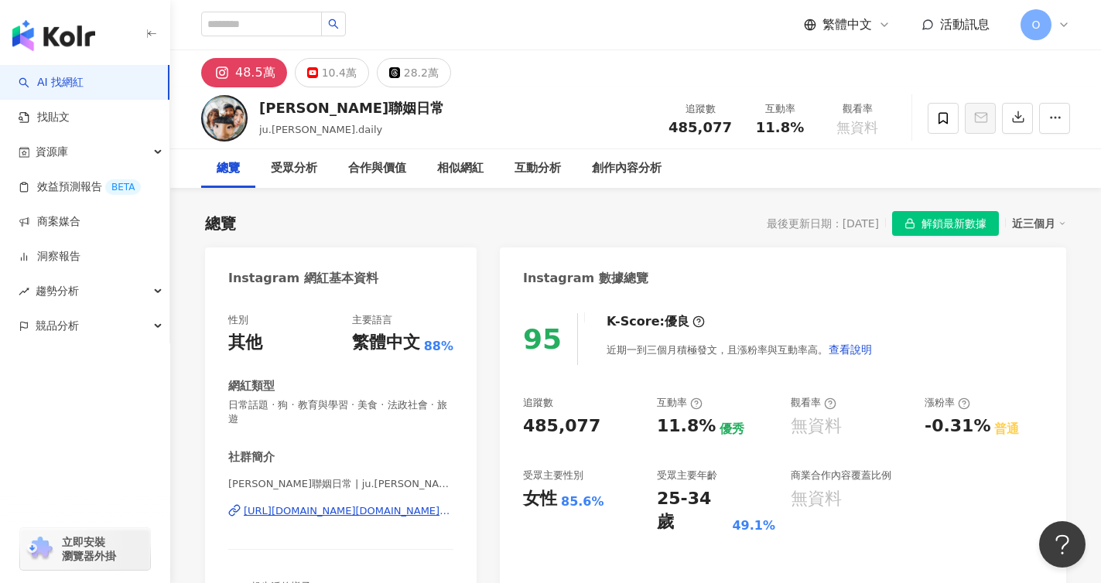
click at [333, 517] on div "https://www.instagram.com/ju.lee.daily/" at bounding box center [349, 511] width 210 height 14
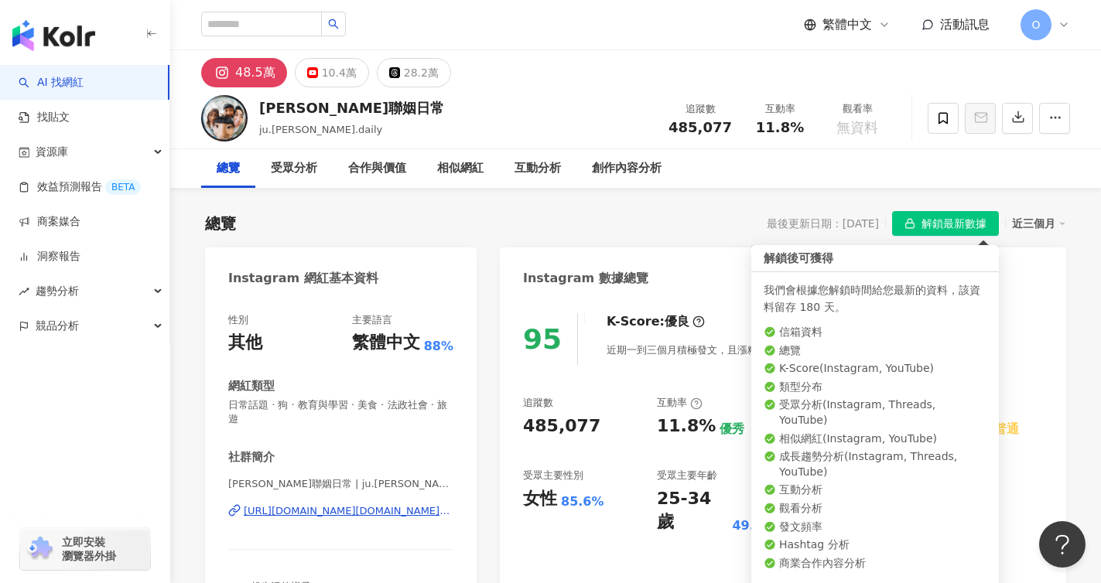
click at [935, 219] on span "解鎖最新數據" at bounding box center [954, 224] width 65 height 25
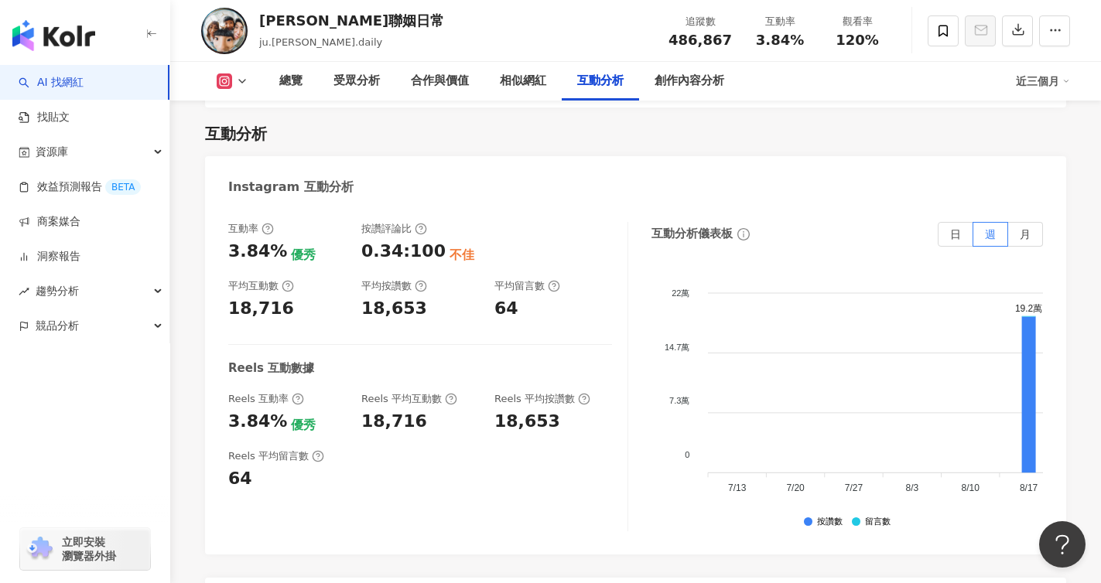
scroll to position [3168, 0]
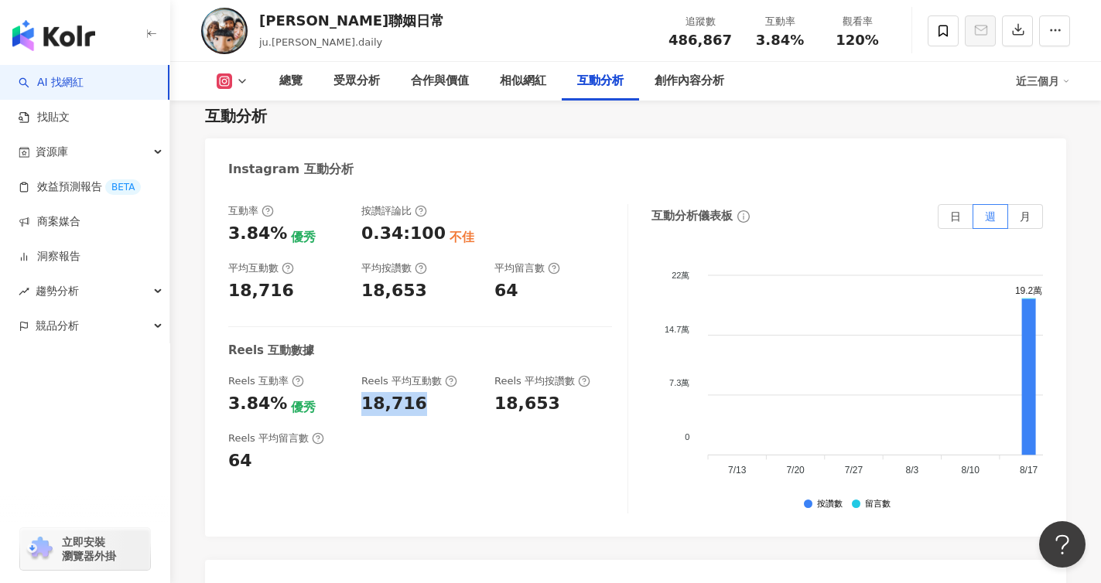
drag, startPoint x: 417, startPoint y: 281, endPoint x: 360, endPoint y: 277, distance: 57.4
click at [360, 374] on div "Reels 互動率 3.84% 優秀 Reels 平均互動數 18,716 Reels 平均按讚數 18,653" at bounding box center [420, 395] width 384 height 42
copy div "18,716"
drag, startPoint x: 292, startPoint y: 175, endPoint x: 222, endPoint y: 166, distance: 70.3
click at [222, 189] on div "互動率 3.84% 優秀 按讚評論比 0.34:100 不佳 平均互動數 18,716 平均按讚數 18,653 平均留言數 64 Reels 互動數據 Re…" at bounding box center [635, 363] width 861 height 348
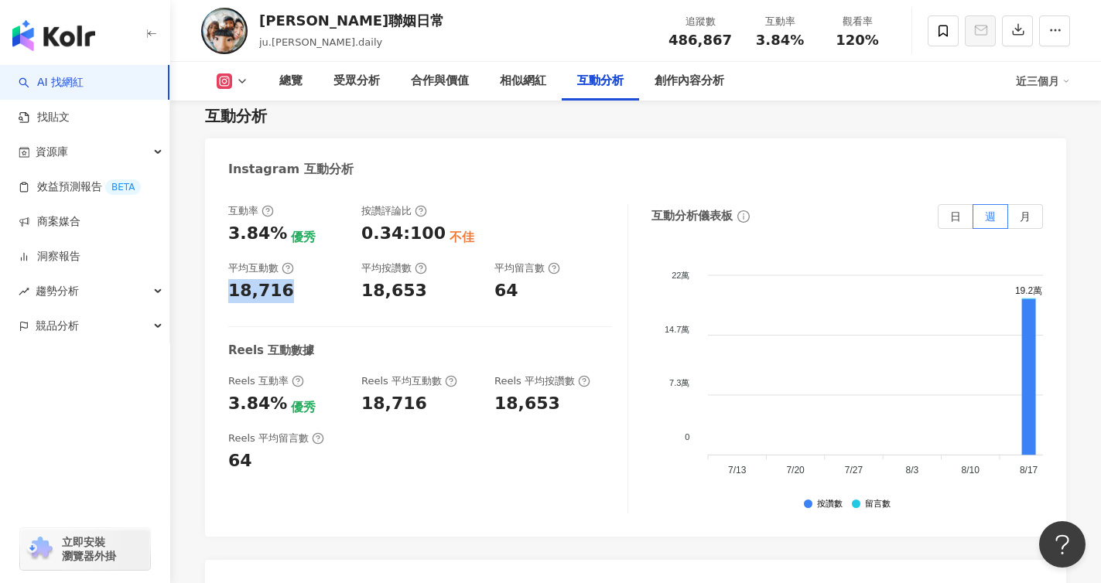
copy div "18,716"
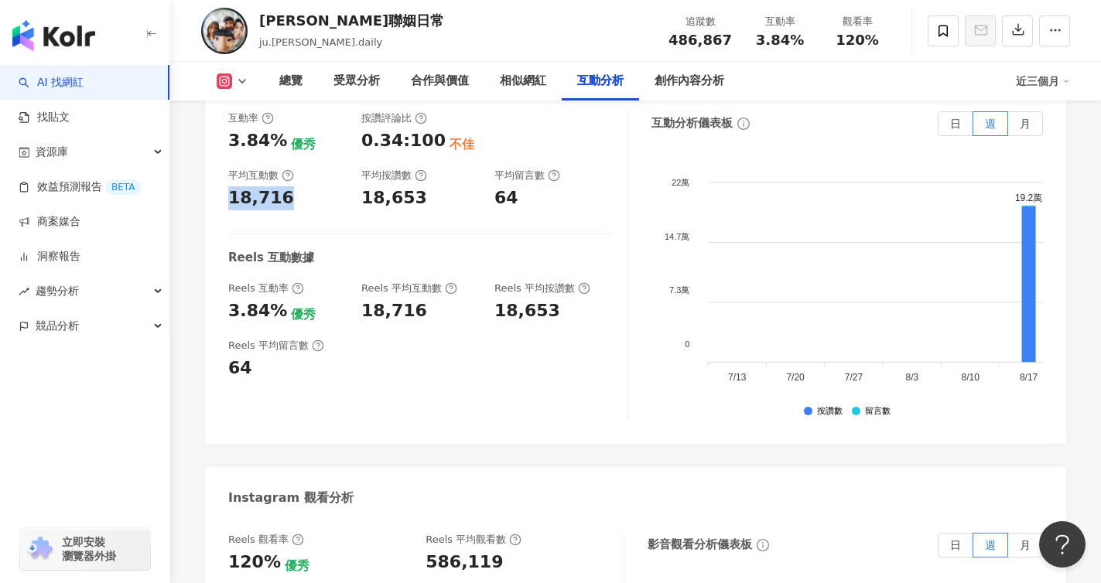
scroll to position [3281, 0]
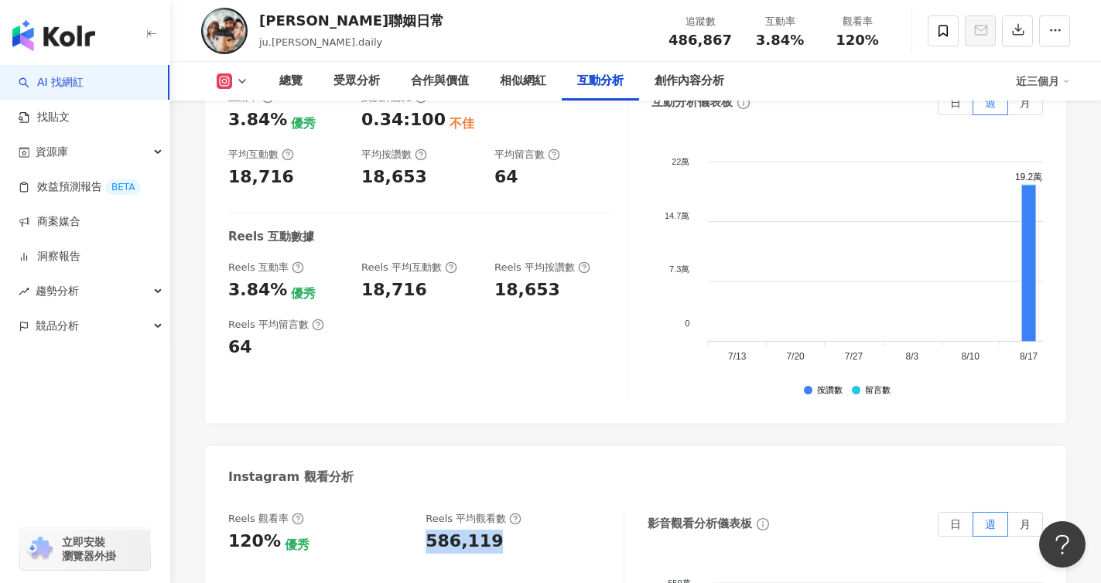
copy div "586,119"
drag, startPoint x: 503, startPoint y: 417, endPoint x: 425, endPoint y: 415, distance: 78.2
click at [426, 530] on div "586,119" at bounding box center [517, 542] width 182 height 24
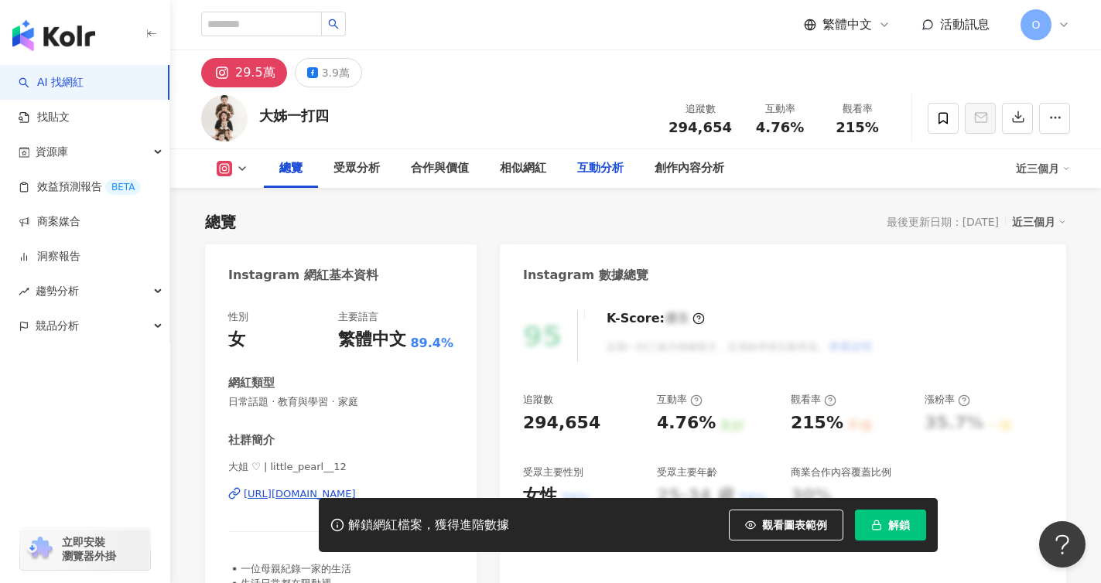
click at [602, 176] on div "互動分析" at bounding box center [600, 168] width 46 height 19
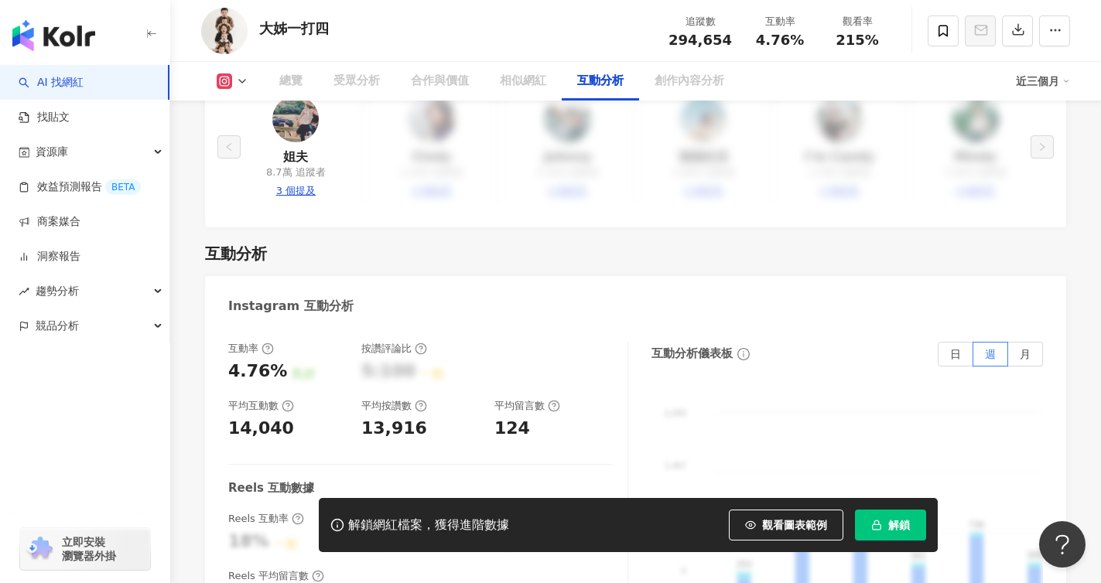
click at [877, 531] on span "button" at bounding box center [876, 525] width 11 height 12
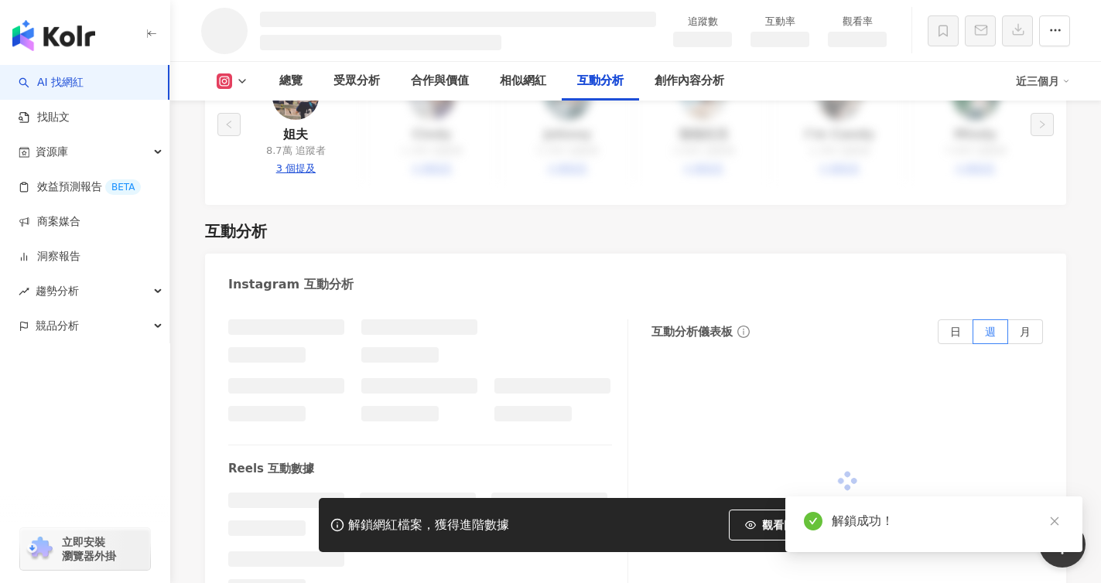
scroll to position [2599, 0]
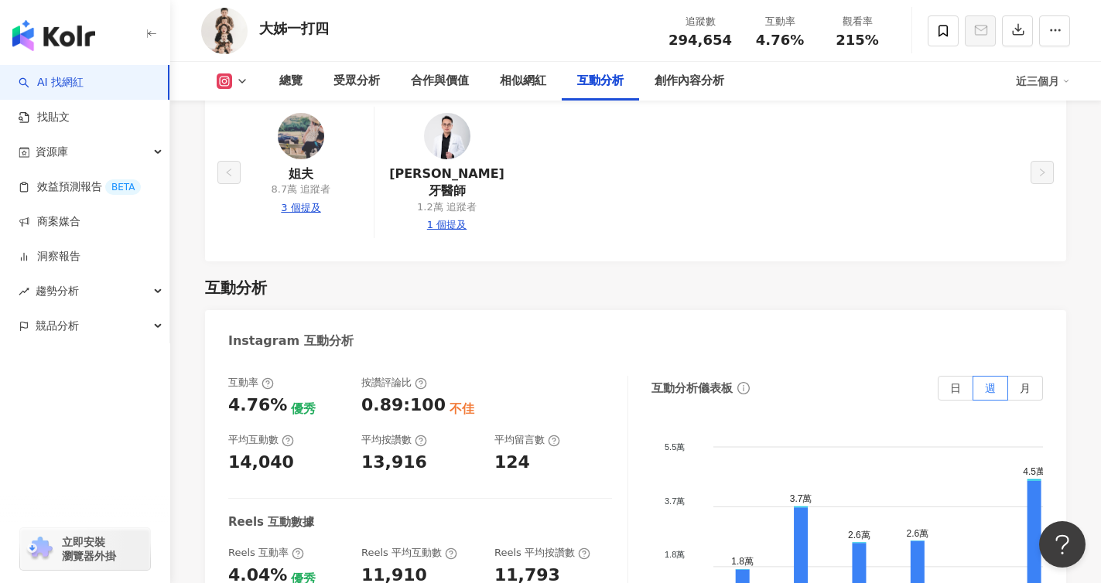
scroll to position [3143, 0]
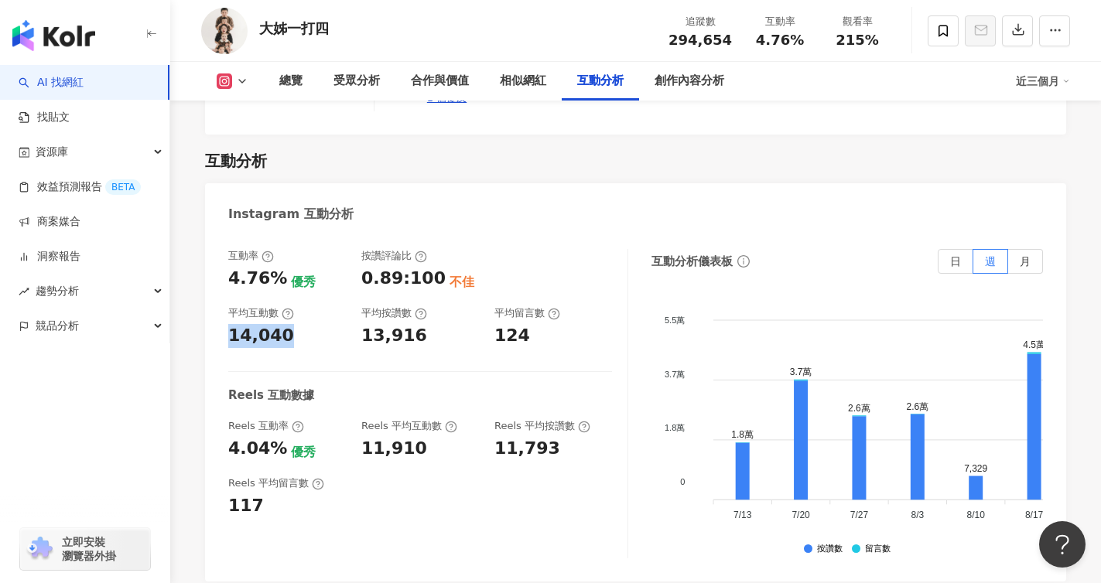
drag, startPoint x: 291, startPoint y: 180, endPoint x: 231, endPoint y: 183, distance: 60.4
click at [231, 324] on div "14,040" at bounding box center [287, 336] width 118 height 24
copy div "14,040"
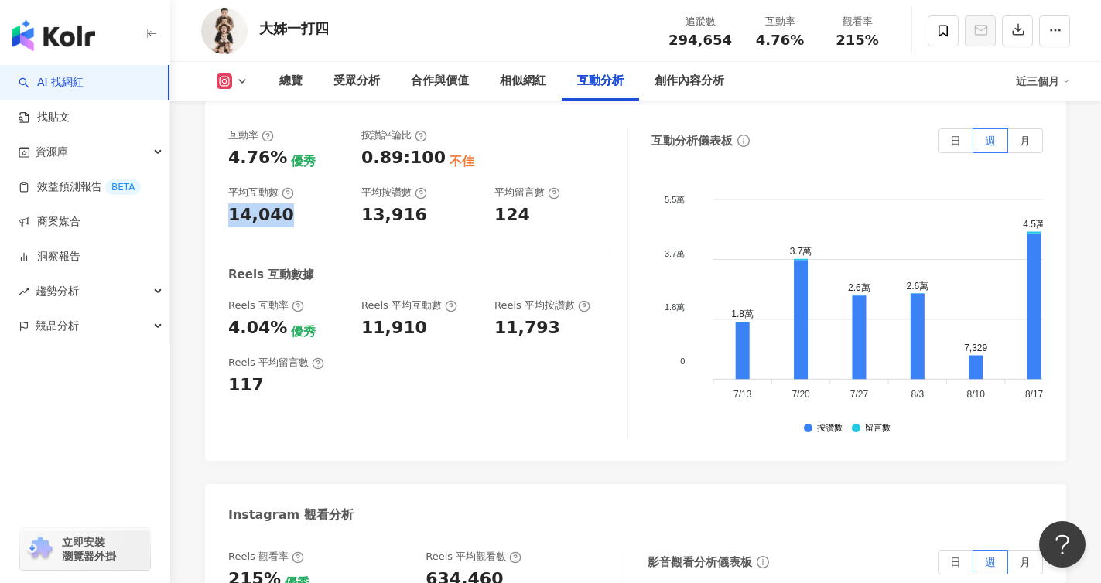
scroll to position [3264, 0]
drag, startPoint x: 416, startPoint y: 420, endPoint x: 494, endPoint y: 416, distance: 77.5
click at [494, 549] on div "Reels 觀看率 215% 優秀 Reels 平均觀看數 634,460" at bounding box center [418, 570] width 380 height 42
click at [504, 567] on div "634,460" at bounding box center [517, 579] width 182 height 24
copy div "634,460"
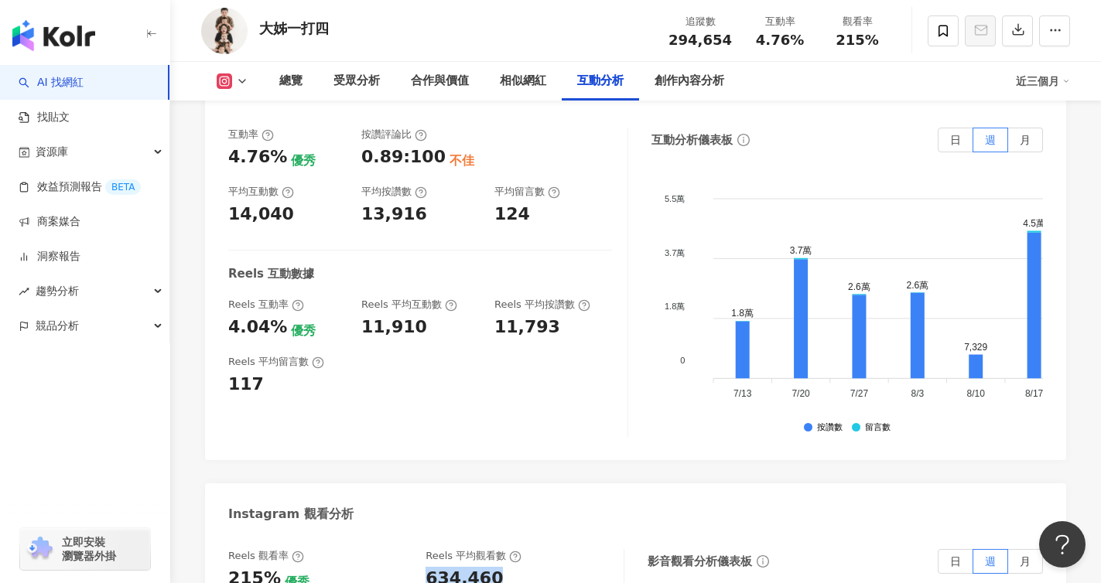
drag, startPoint x: 513, startPoint y: 421, endPoint x: 421, endPoint y: 429, distance: 92.4
click at [421, 549] on div "Reels 觀看率 215% 優秀 Reels 平均觀看數 634,460" at bounding box center [418, 570] width 380 height 42
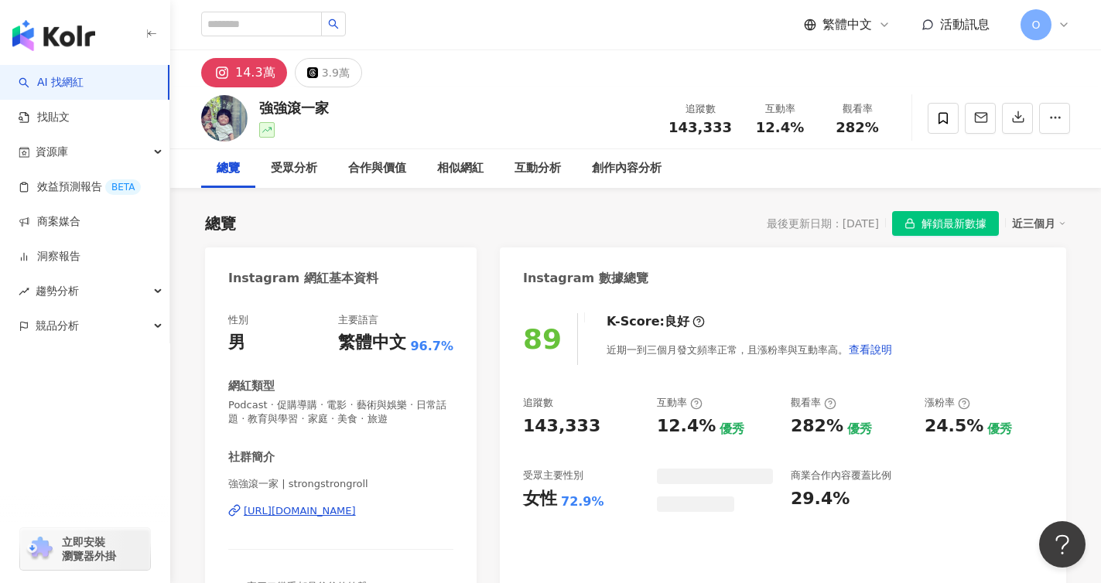
click at [901, 220] on button "解鎖最新數據" at bounding box center [945, 223] width 107 height 25
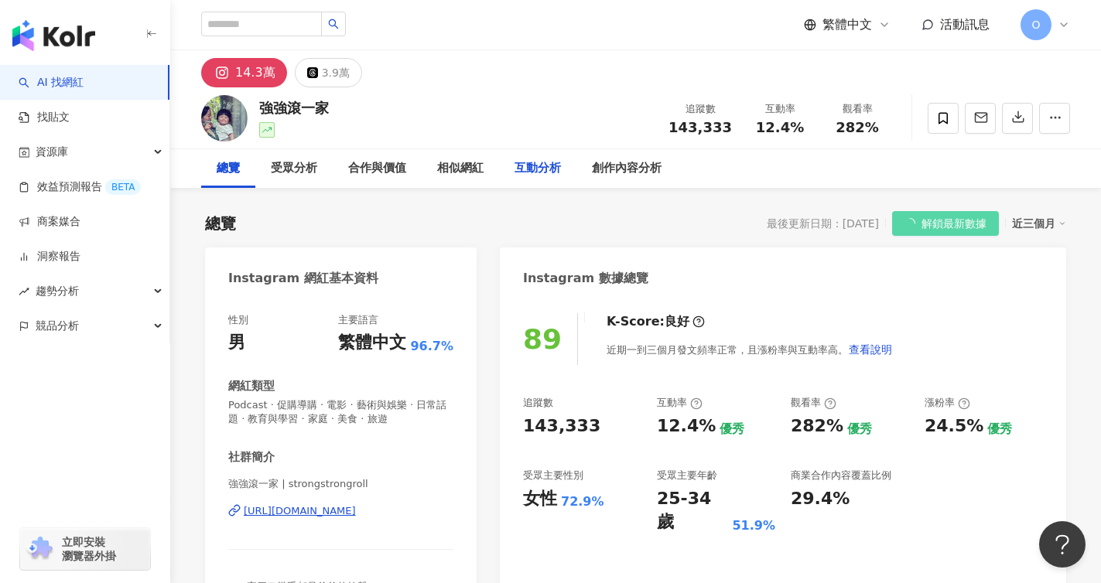
click at [532, 169] on div "互動分析" at bounding box center [538, 168] width 46 height 19
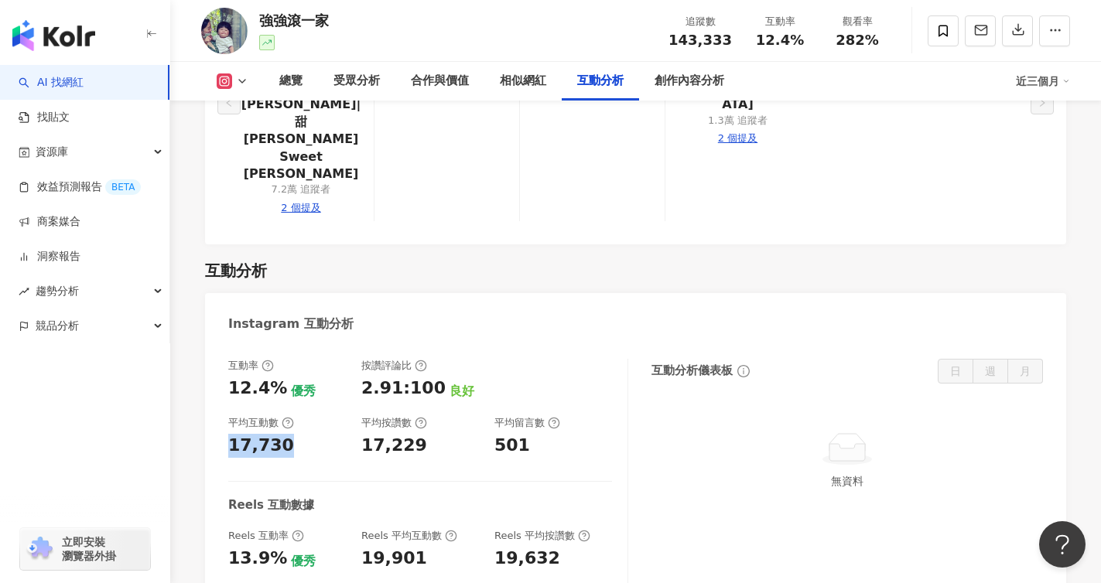
drag, startPoint x: 291, startPoint y: 312, endPoint x: 262, endPoint y: 320, distance: 30.4
click at [228, 434] on div "17,730" at bounding box center [287, 446] width 118 height 24
copy div "17,730"
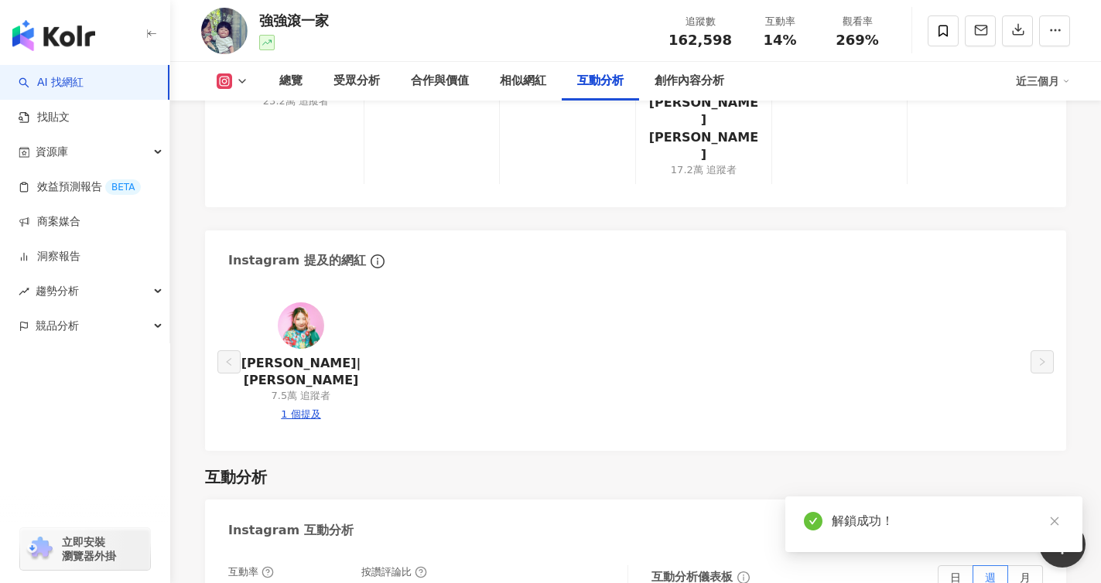
scroll to position [3062, 0]
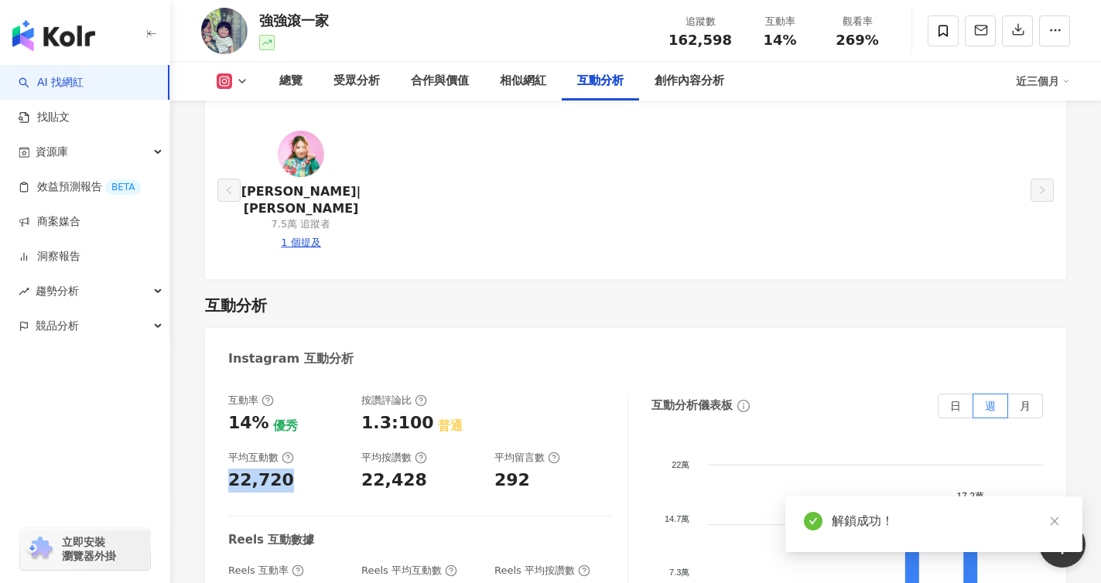
drag, startPoint x: 300, startPoint y: 307, endPoint x: 227, endPoint y: 303, distance: 72.8
click at [227, 378] on div "互動率 14% 優秀 按讚評論比 1.3:100 普通 平均互動數 22,720 平均按讚數 22,428 平均留言數 292 Reels 互動數據 Reel…" at bounding box center [635, 552] width 861 height 348
copy div "22,720"
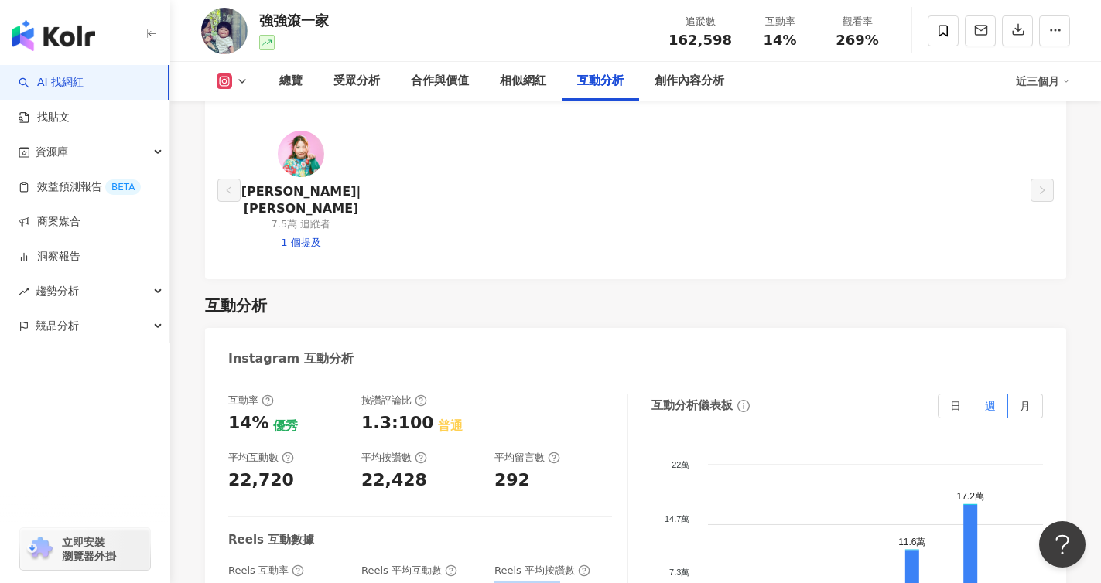
drag, startPoint x: 490, startPoint y: 419, endPoint x: 556, endPoint y: 415, distance: 65.9
click at [556, 564] on div "Reels 互動率 14.5% 優秀 Reels 平均互動數 23,557 Reels 平均按讚數 23,338" at bounding box center [420, 585] width 384 height 42
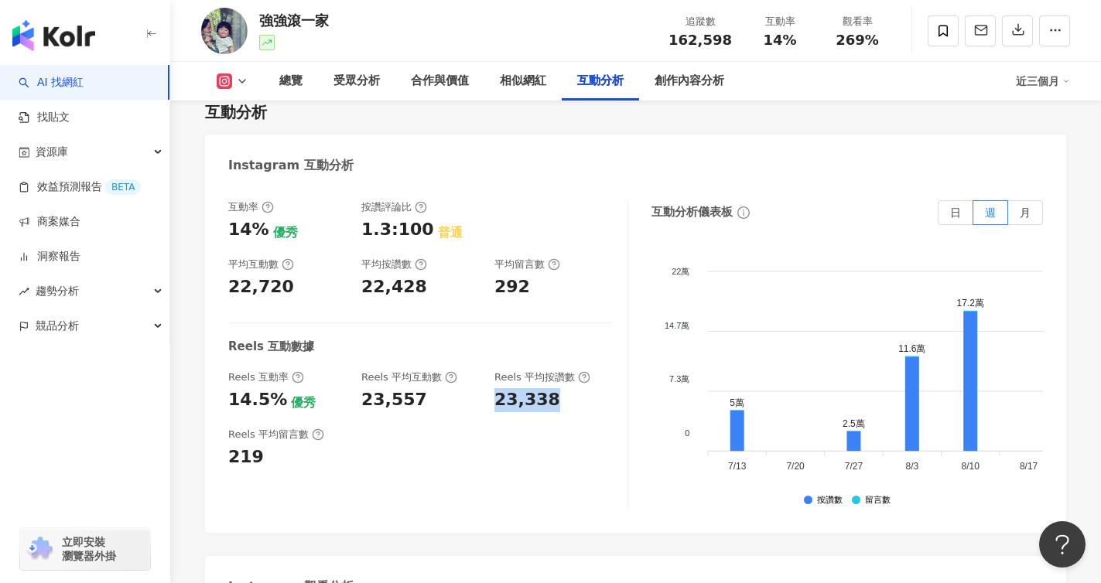
scroll to position [3256, 0]
copy div "437,510"
drag, startPoint x: 515, startPoint y: 476, endPoint x: 426, endPoint y: 474, distance: 88.2
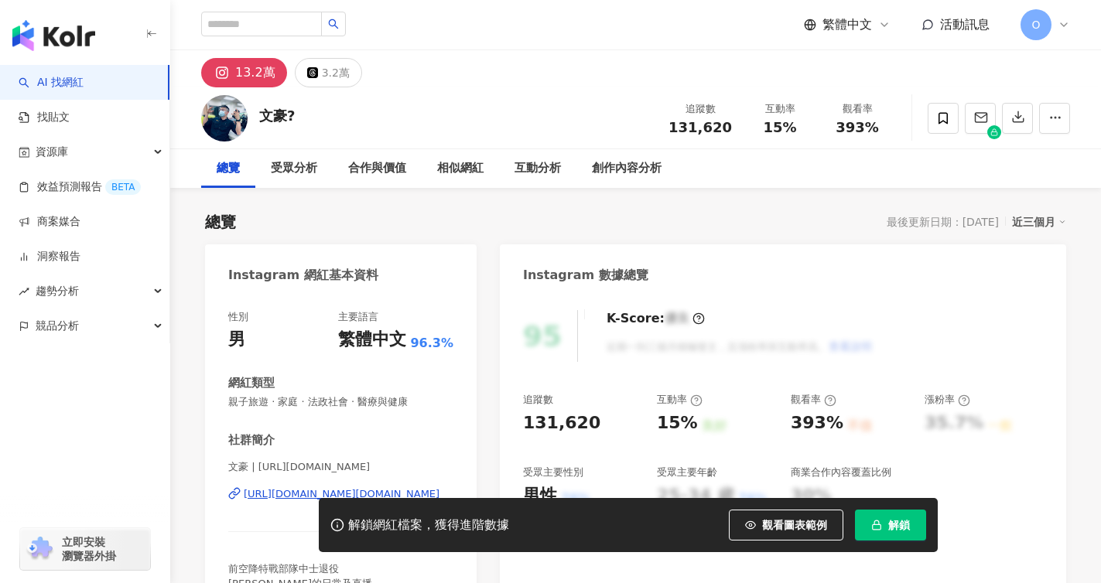
click at [877, 525] on rect "button" at bounding box center [876, 527] width 9 height 5
click at [545, 175] on div "互動分析" at bounding box center [538, 168] width 46 height 19
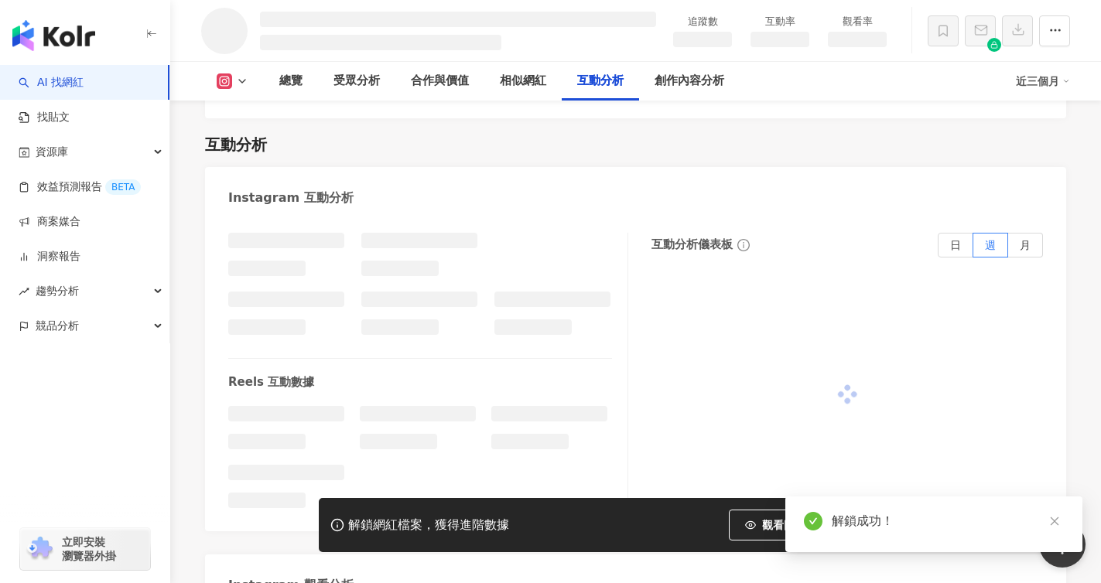
scroll to position [2625, 0]
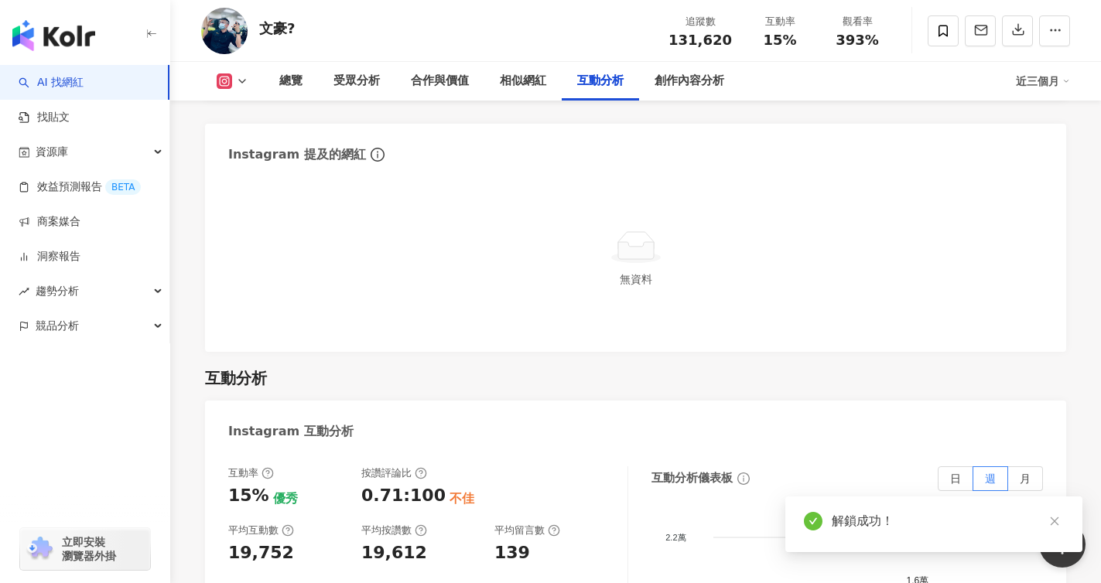
scroll to position [3079, 0]
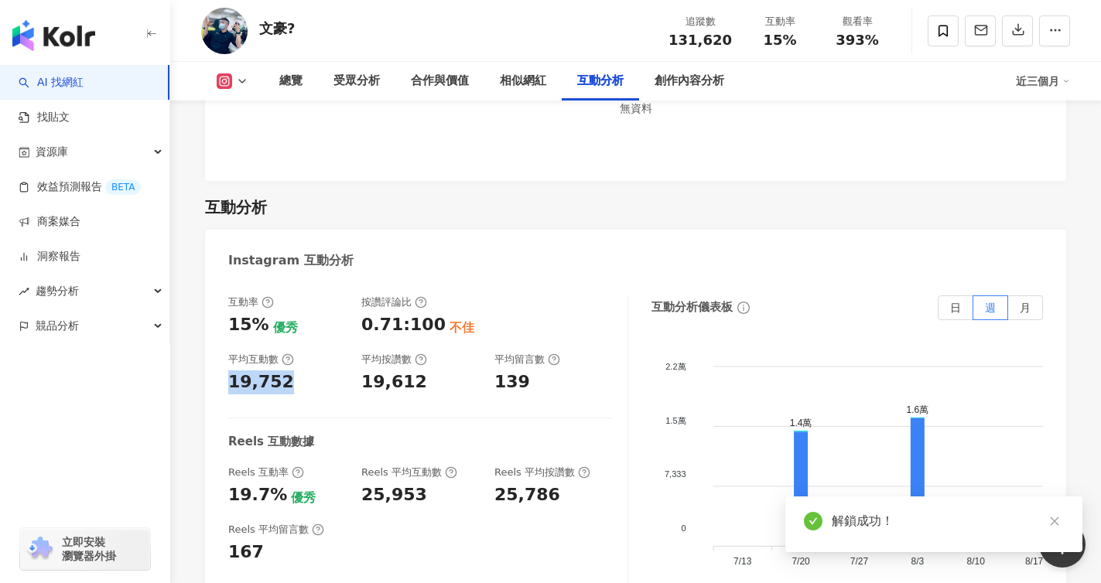
drag, startPoint x: 299, startPoint y: 307, endPoint x: 229, endPoint y: 307, distance: 70.4
click at [229, 371] on div "19,752" at bounding box center [287, 383] width 118 height 24
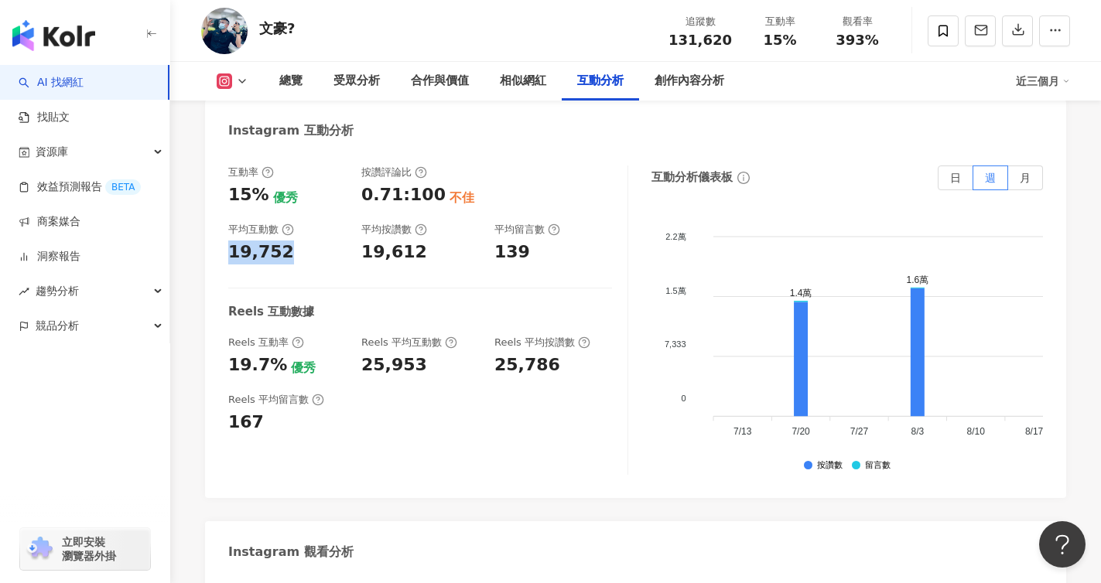
scroll to position [3324, 0]
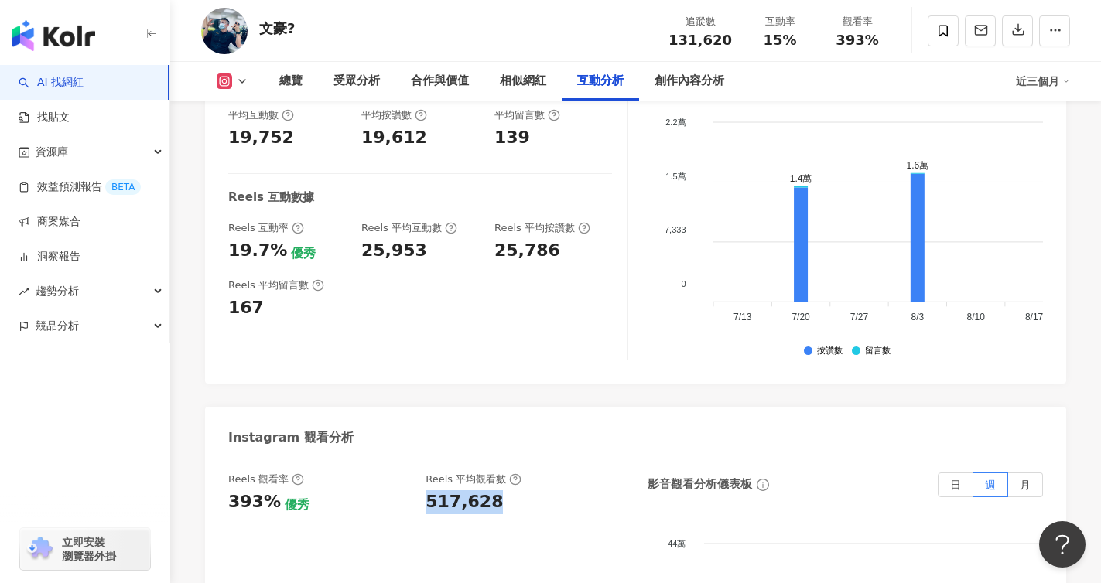
drag, startPoint x: 426, startPoint y: 421, endPoint x: 498, endPoint y: 427, distance: 72.2
click at [498, 491] on div "517,628" at bounding box center [517, 503] width 182 height 24
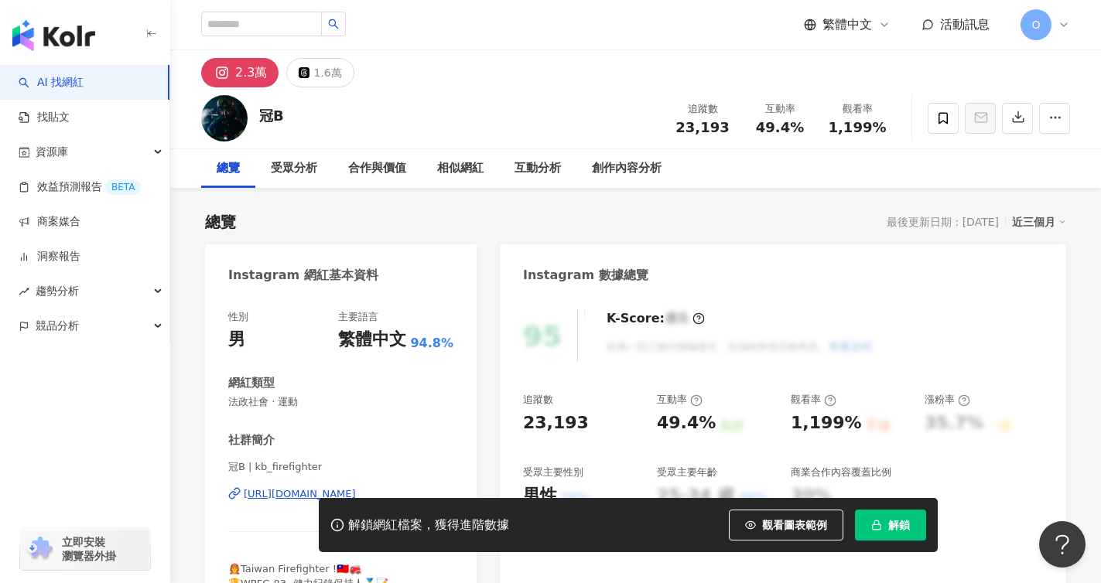
click at [887, 523] on button "解鎖" at bounding box center [890, 525] width 71 height 31
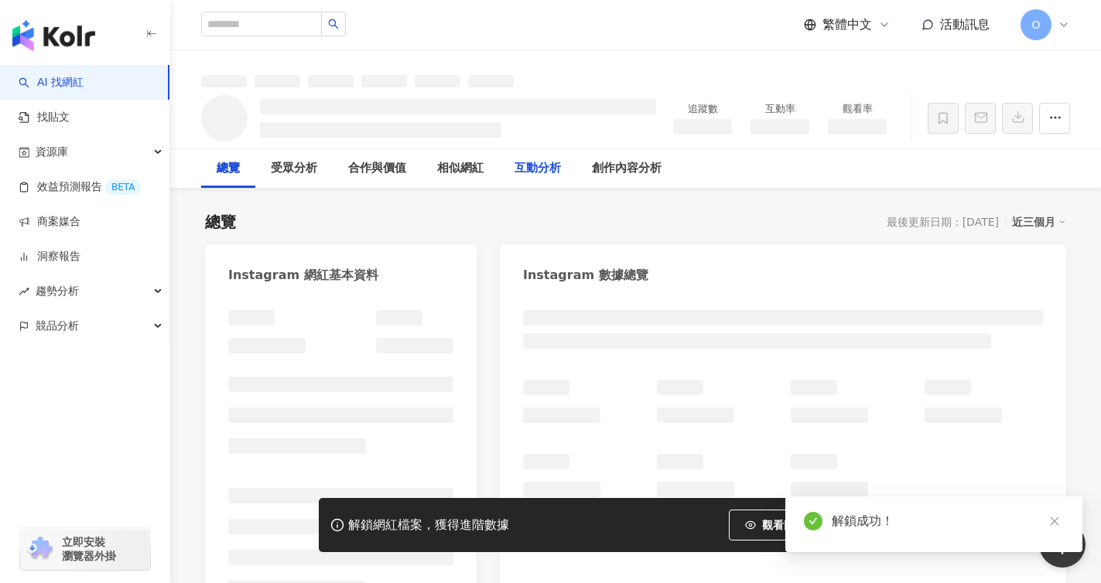
click at [545, 177] on div "互動分析" at bounding box center [538, 168] width 46 height 19
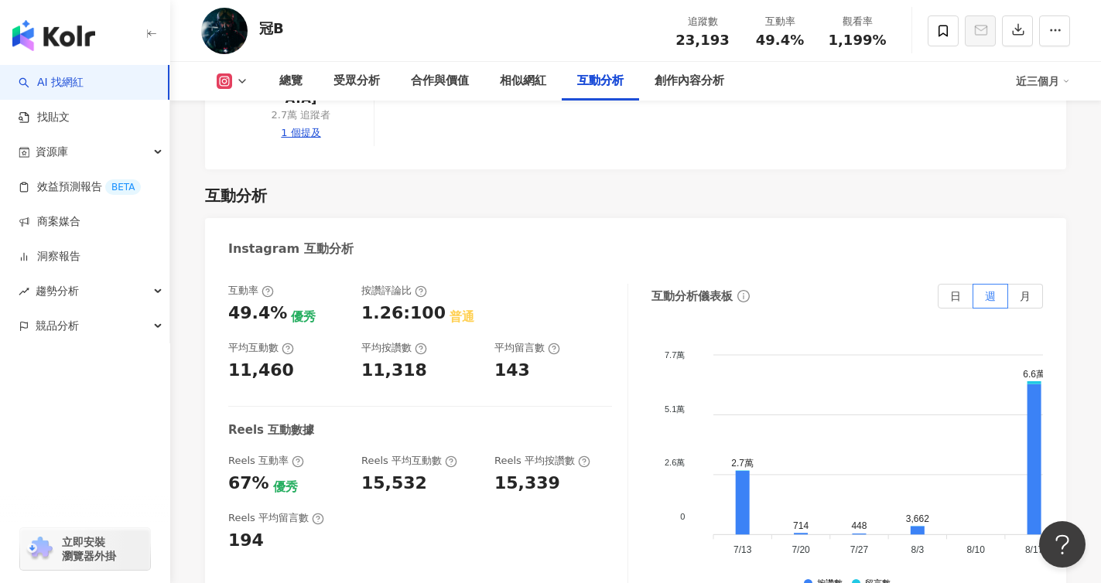
scroll to position [2980, 0]
copy div "11,460"
drag, startPoint x: 289, startPoint y: 286, endPoint x: 227, endPoint y: 282, distance: 62.8
click at [227, 282] on div "互動率 49.4% 優秀 按讚評論比 1.26:100 普通 平均互動數 11,460 平均按讚數 11,318 平均留言數 143 Reels 互動數據 R…" at bounding box center [635, 444] width 861 height 348
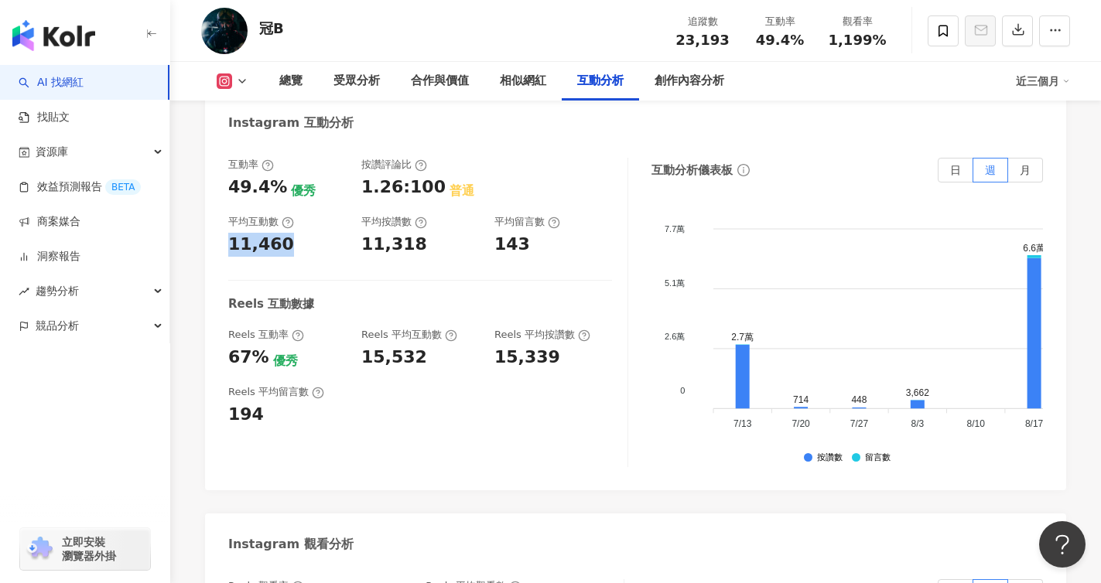
scroll to position [3112, 0]
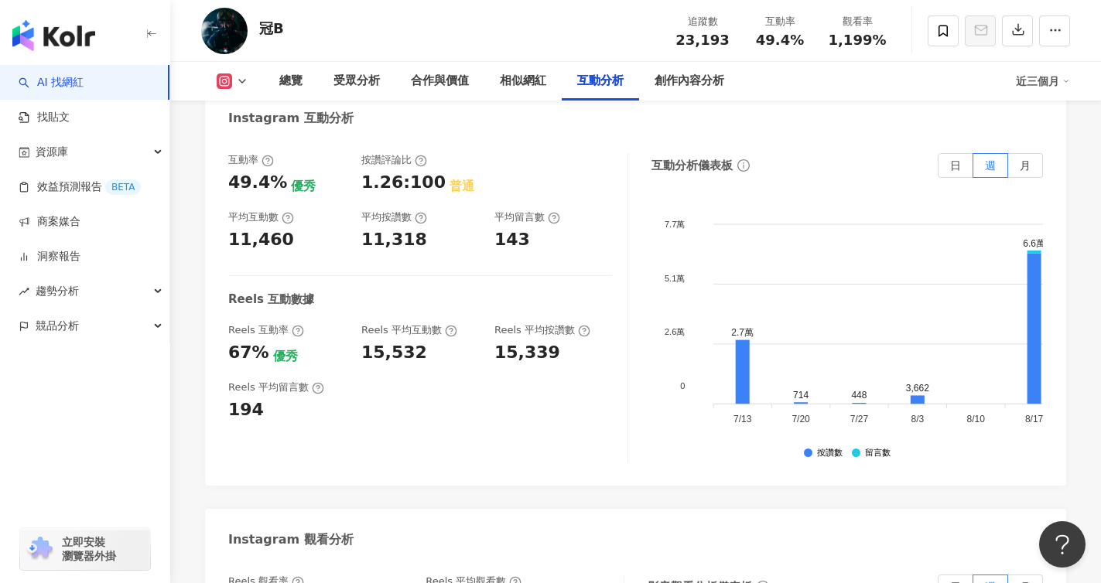
copy div "278,047"
drag, startPoint x: 501, startPoint y: 515, endPoint x: 428, endPoint y: 511, distance: 73.7
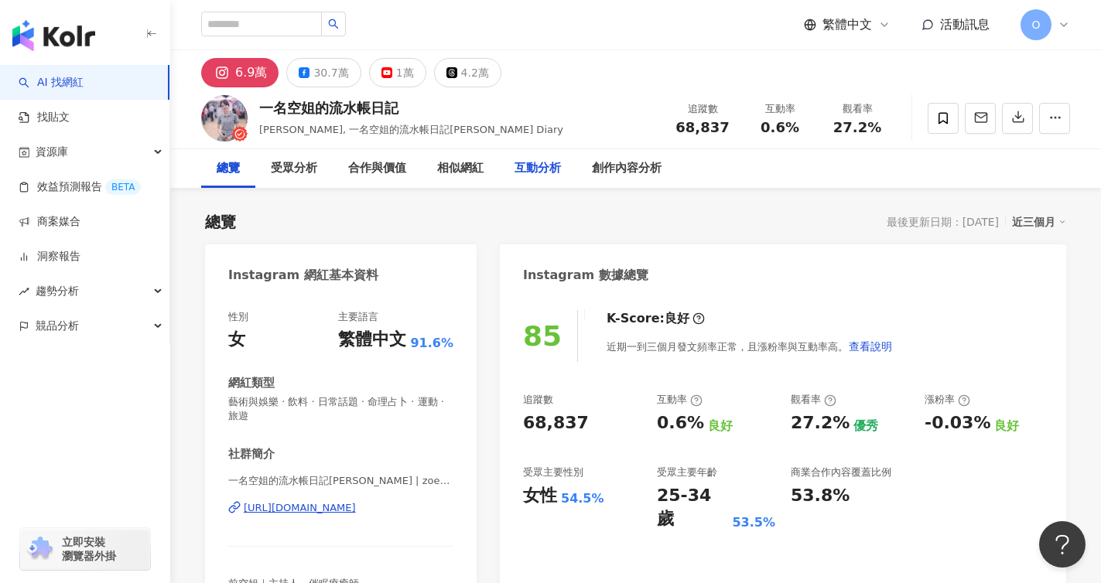
click at [546, 168] on div "互動分析" at bounding box center [538, 168] width 46 height 19
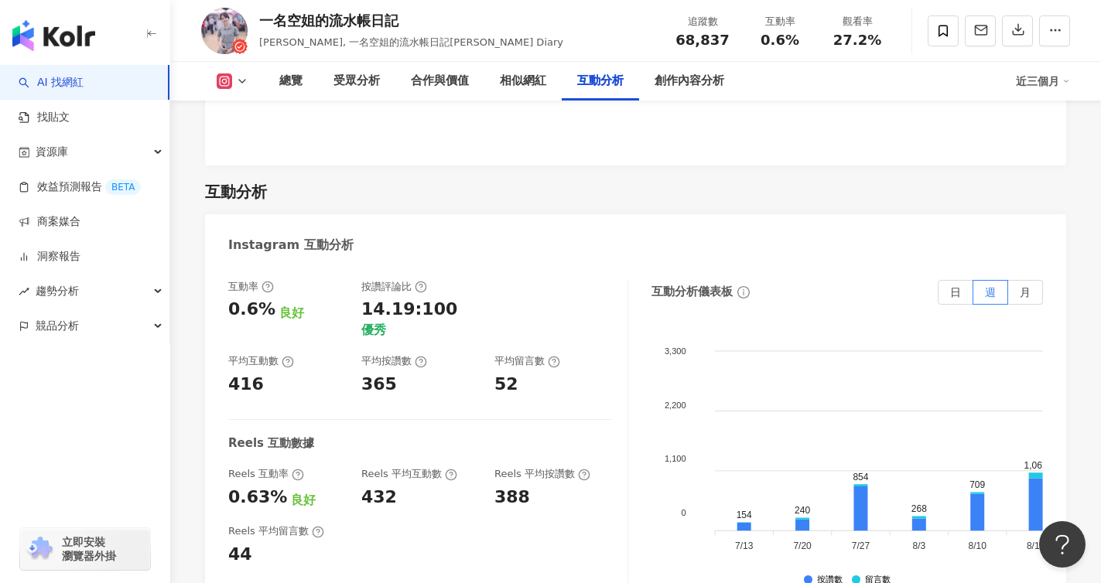
scroll to position [3089, 0]
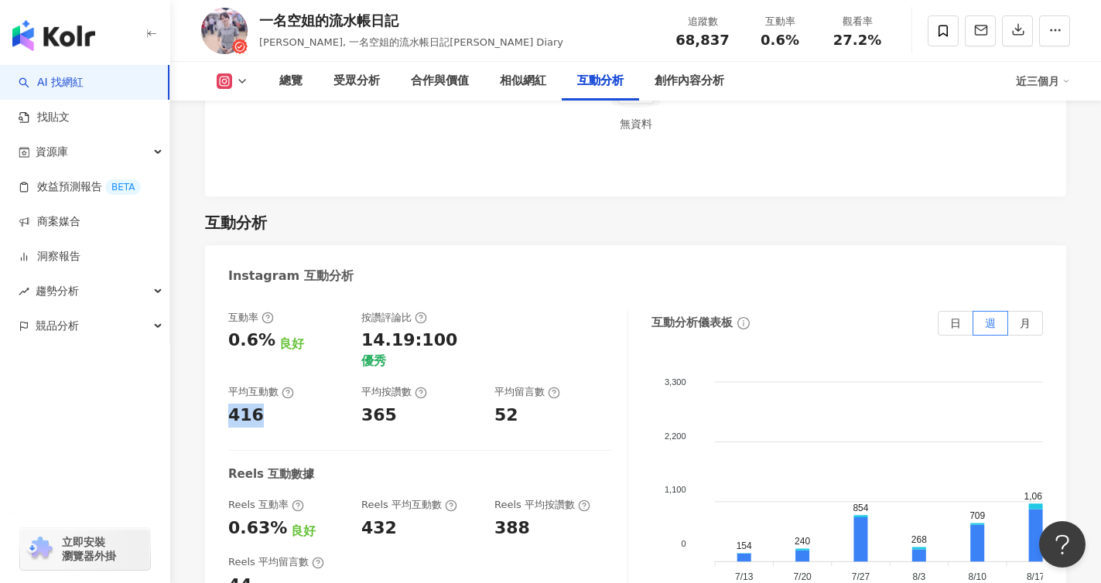
drag, startPoint x: 268, startPoint y: 264, endPoint x: 226, endPoint y: 265, distance: 42.6
click at [226, 296] on div "互動率 0.6% 良好 按讚評論比 14.19:100 優秀 平均互動數 416 平均按讚數 365 平均留言數 52 Reels 互動數據 Reels 互動…" at bounding box center [635, 470] width 861 height 348
copy div "416"
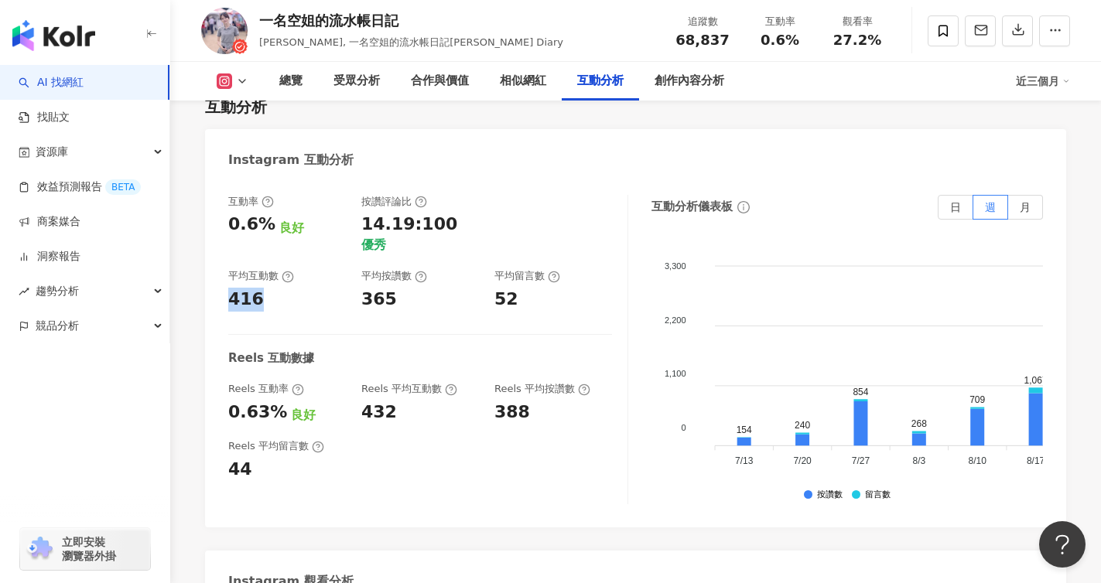
scroll to position [3255, 0]
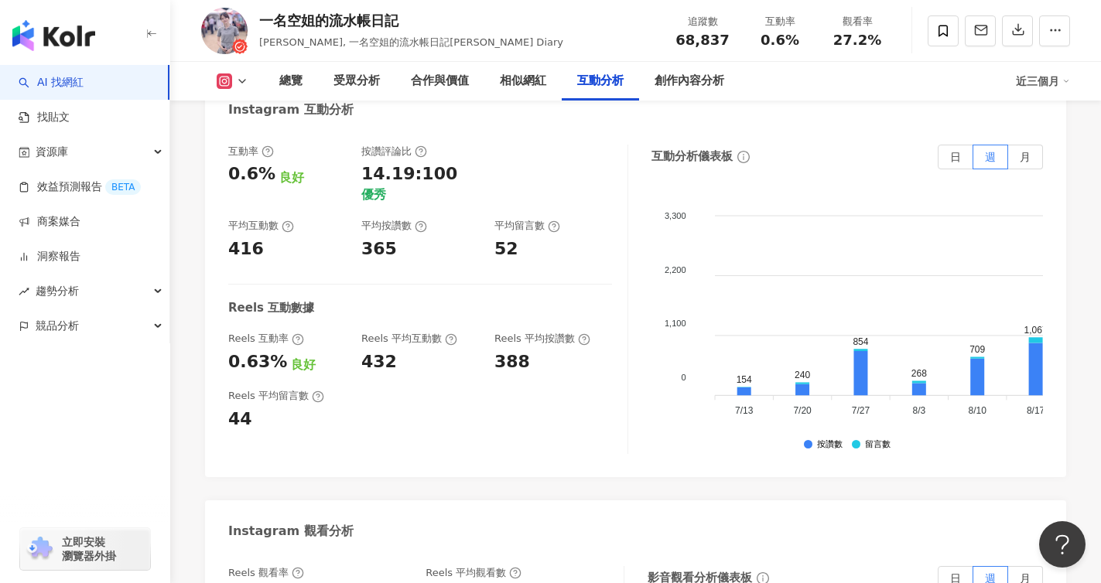
copy div "18,756"
drag, startPoint x: 480, startPoint y: 465, endPoint x: 427, endPoint y: 462, distance: 53.5
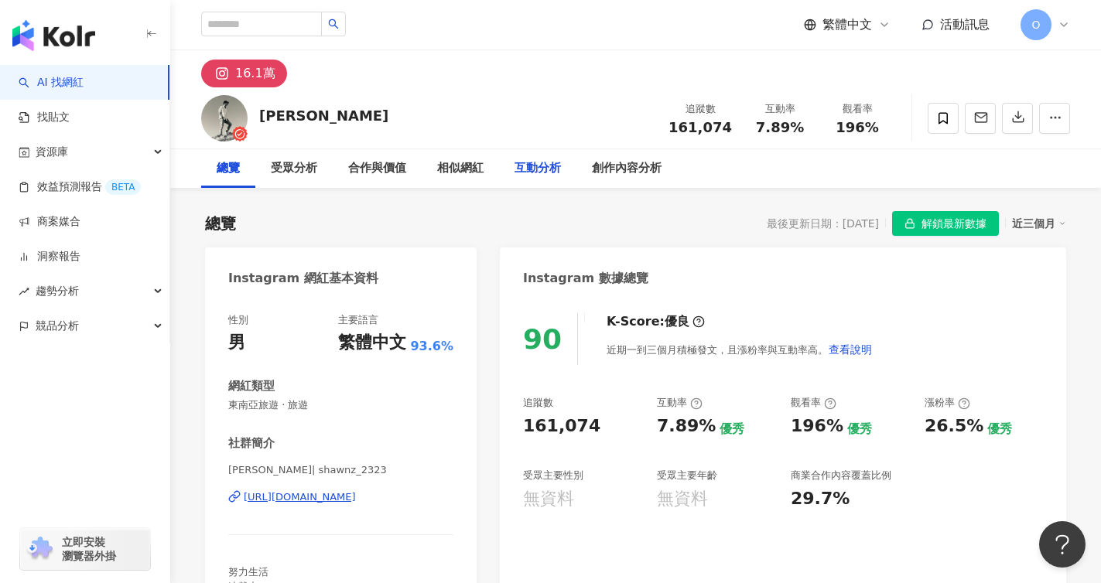
click at [526, 174] on div "互動分析" at bounding box center [538, 168] width 46 height 19
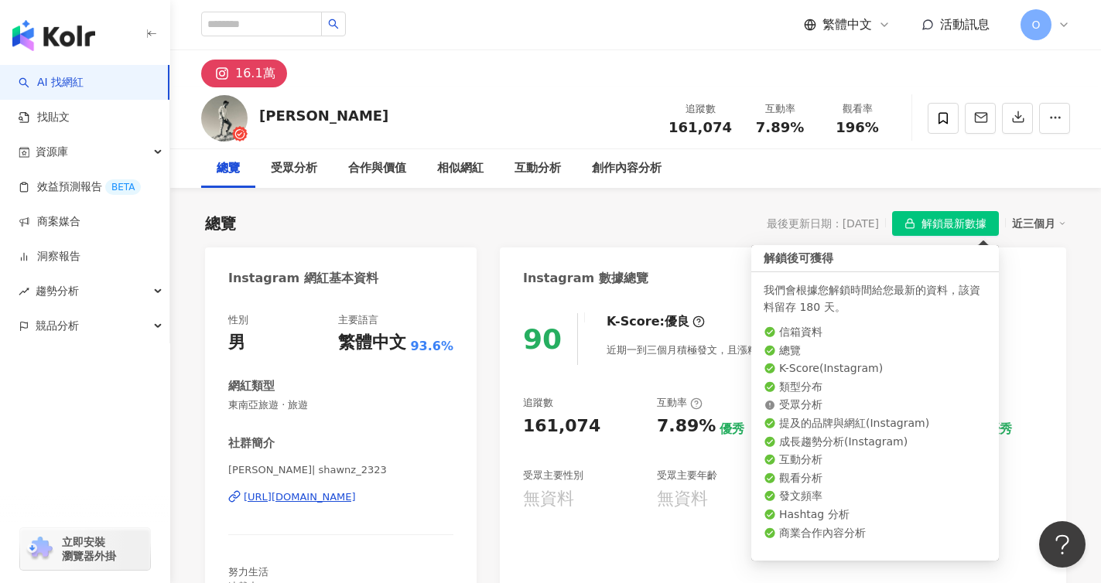
click at [963, 229] on span "解鎖最新數據" at bounding box center [954, 224] width 65 height 25
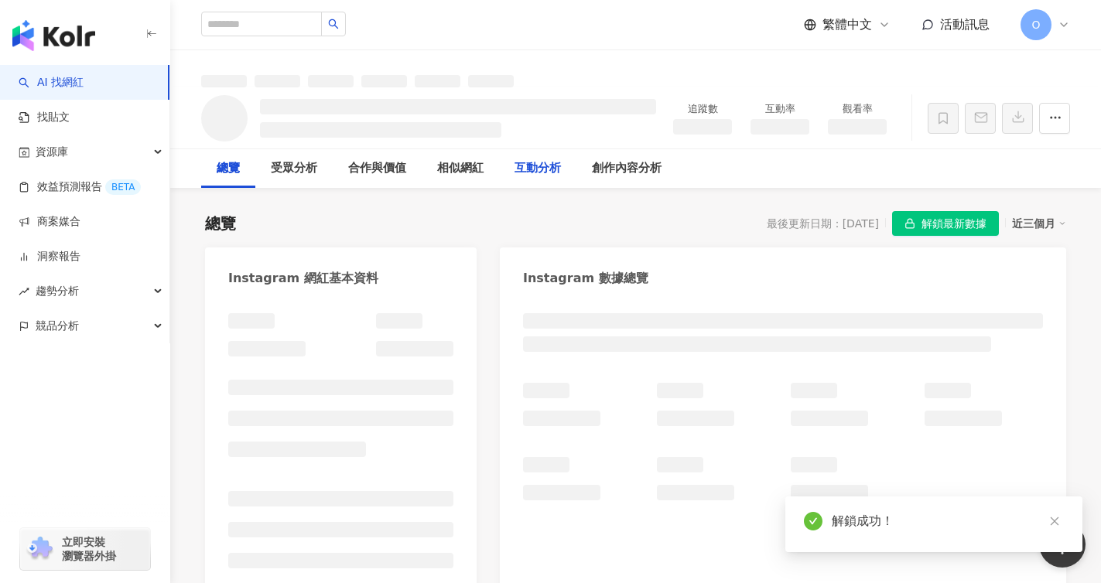
click at [549, 176] on div "互動分析" at bounding box center [538, 168] width 46 height 19
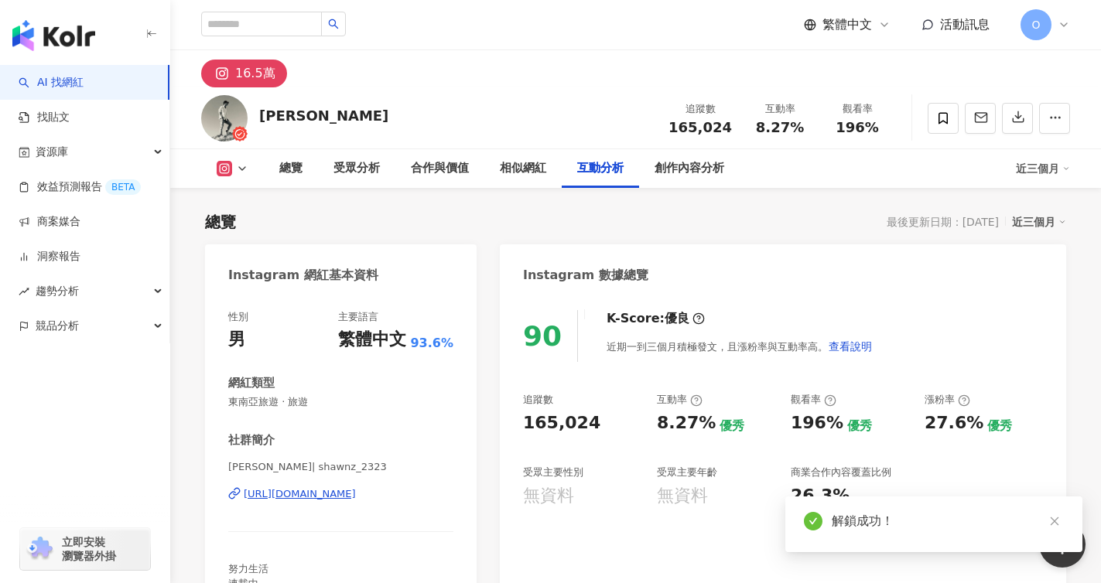
scroll to position [2830, 0]
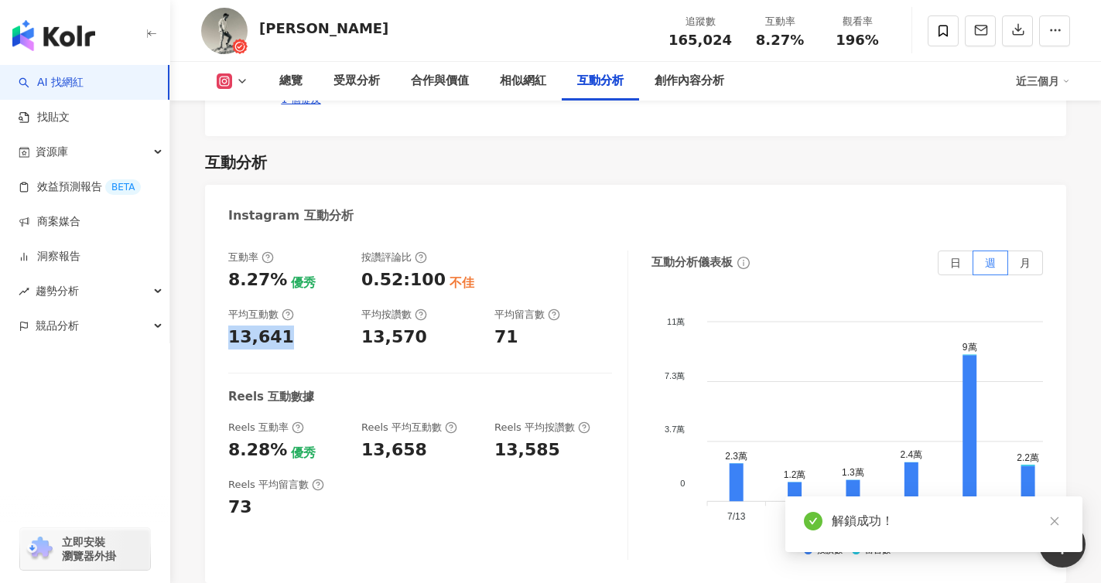
copy div "13,641"
drag, startPoint x: 289, startPoint y: 315, endPoint x: 231, endPoint y: 304, distance: 59.0
click at [231, 326] on div "13,641" at bounding box center [287, 338] width 118 height 24
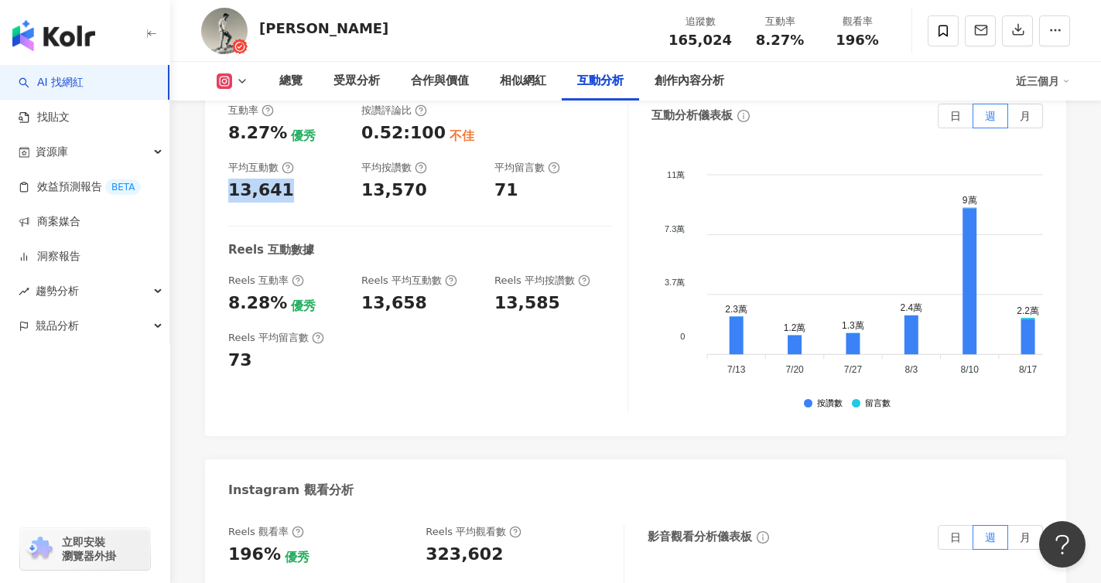
scroll to position [2978, 0]
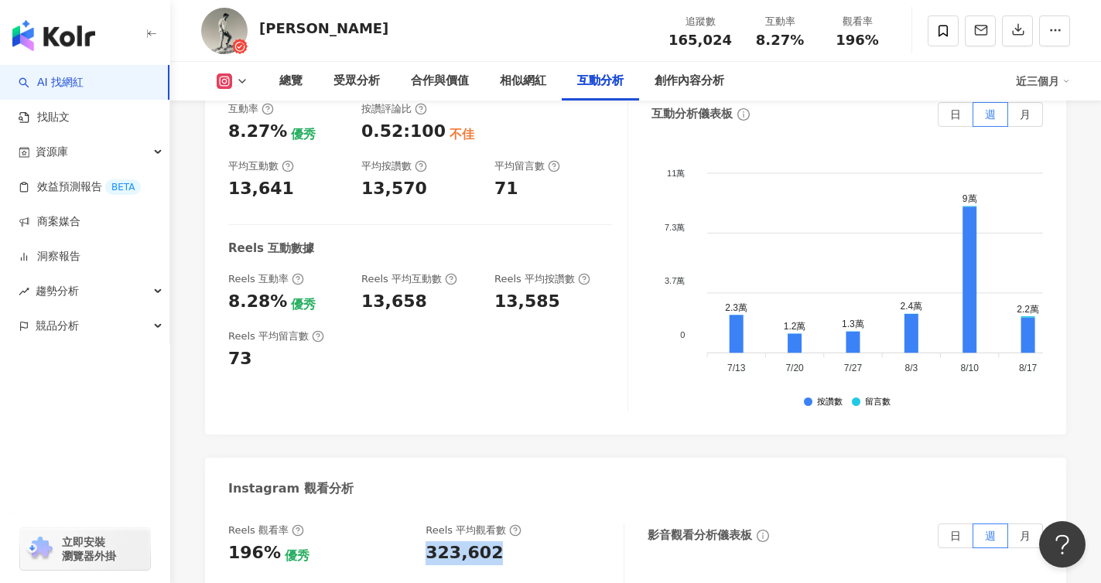
copy div "323,602"
drag, startPoint x: 498, startPoint y: 521, endPoint x: 424, endPoint y: 515, distance: 73.8
click at [424, 524] on div "Reels 觀看率 196% 優秀 [PERSON_NAME] 平均觀看數 323,602" at bounding box center [418, 545] width 380 height 42
